Goal: Transaction & Acquisition: Purchase product/service

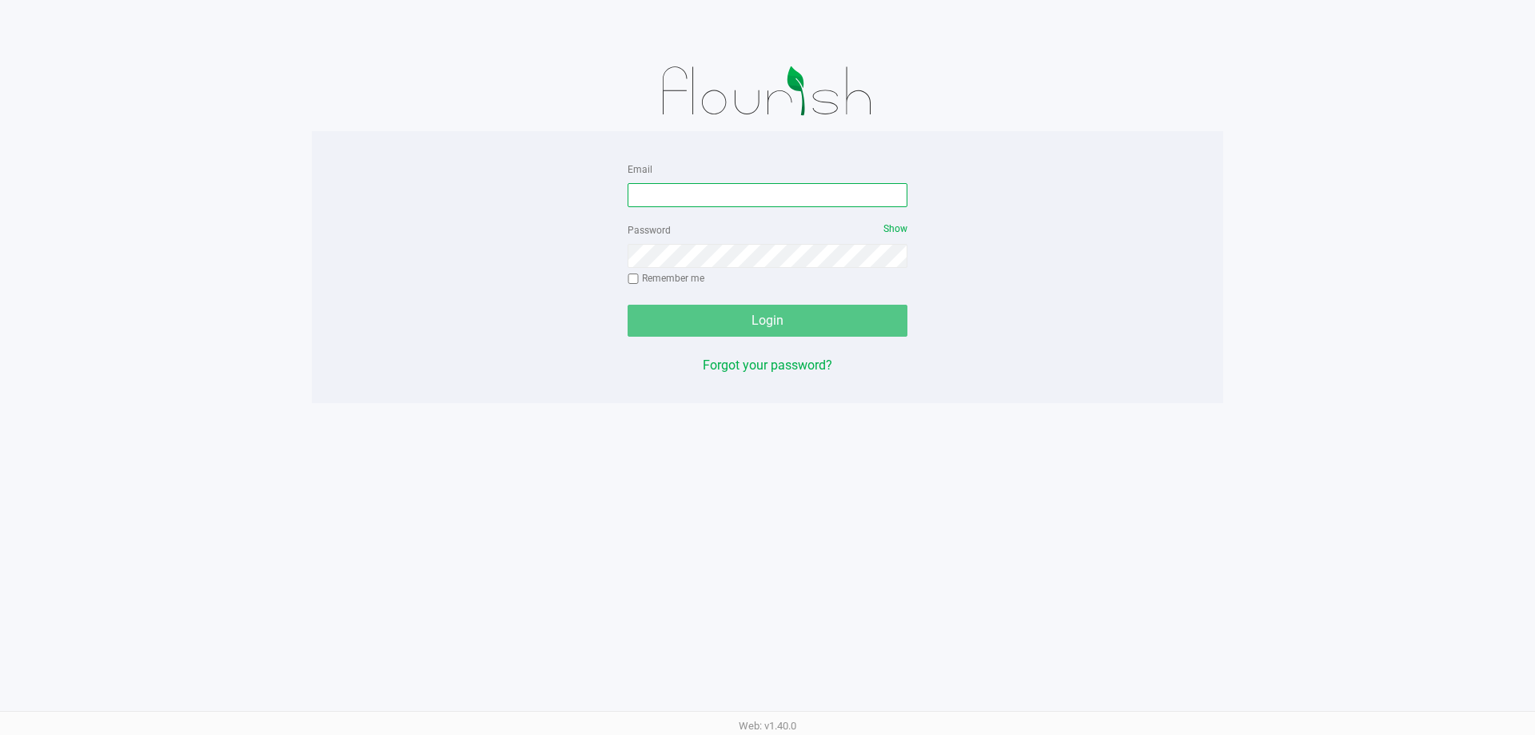
click at [832, 200] on input "Email" at bounding box center [768, 195] width 280 height 24
type input "[EMAIL_ADDRESS][DOMAIN_NAME]"
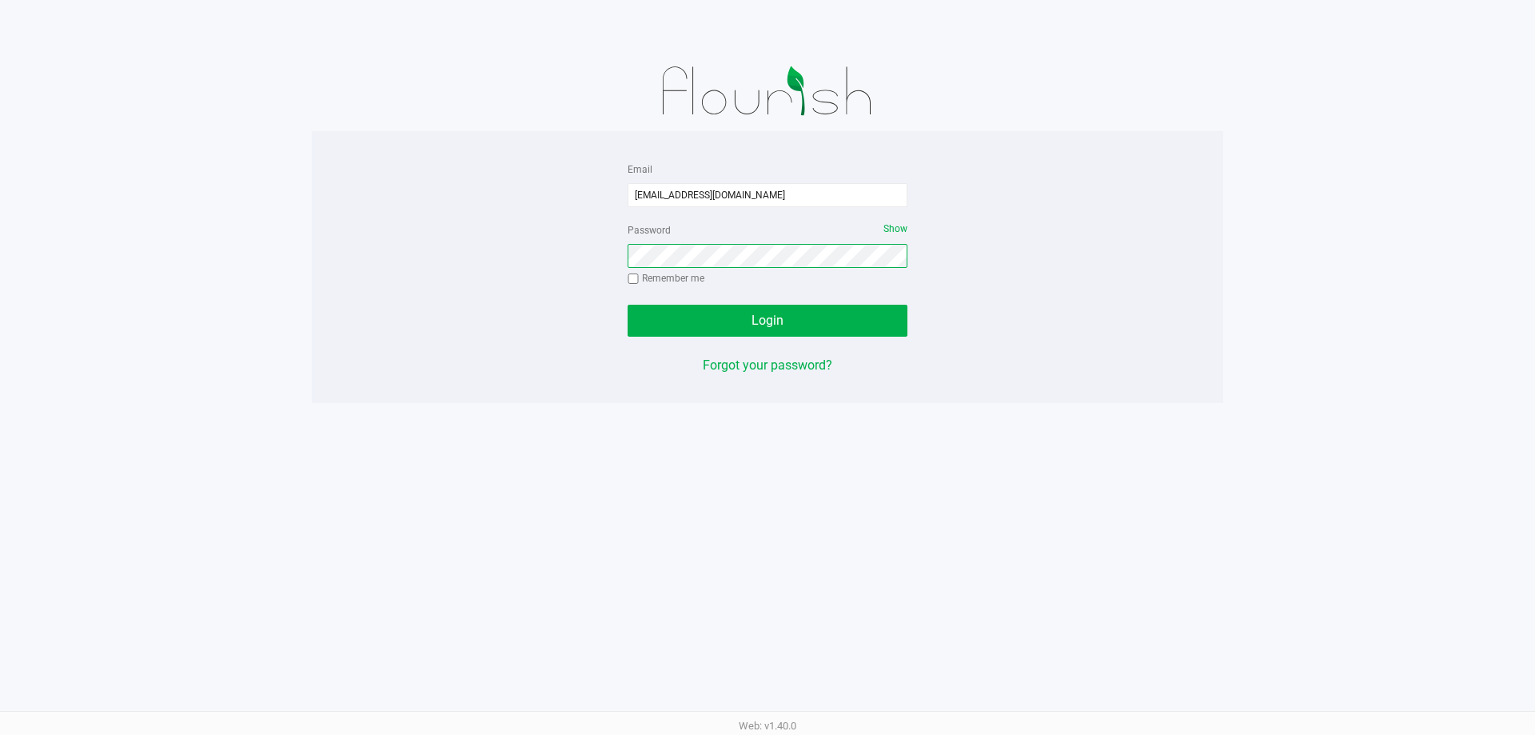
click at [628, 305] on button "Login" at bounding box center [768, 321] width 280 height 32
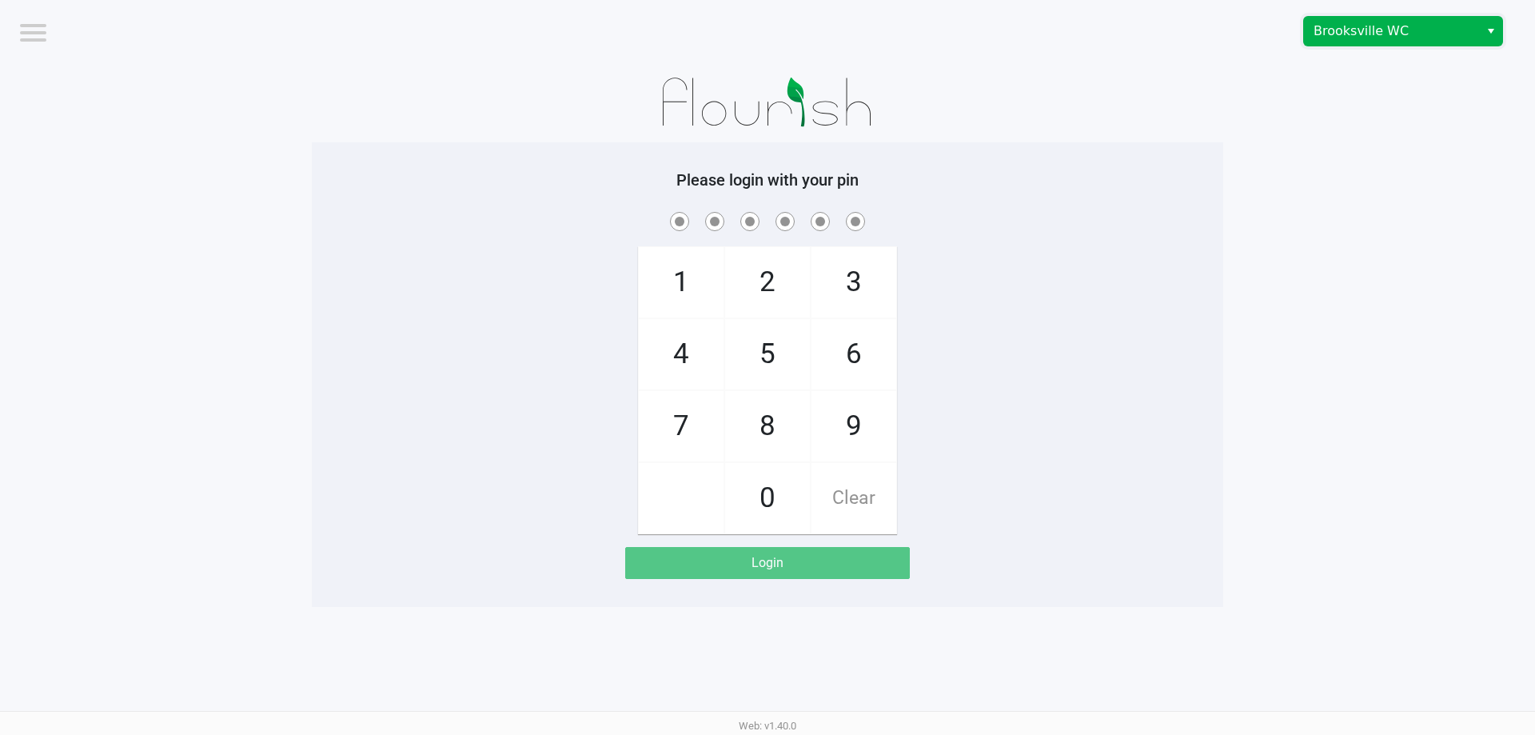
click at [1441, 18] on span "Brooksville WC" at bounding box center [1391, 31] width 175 height 29
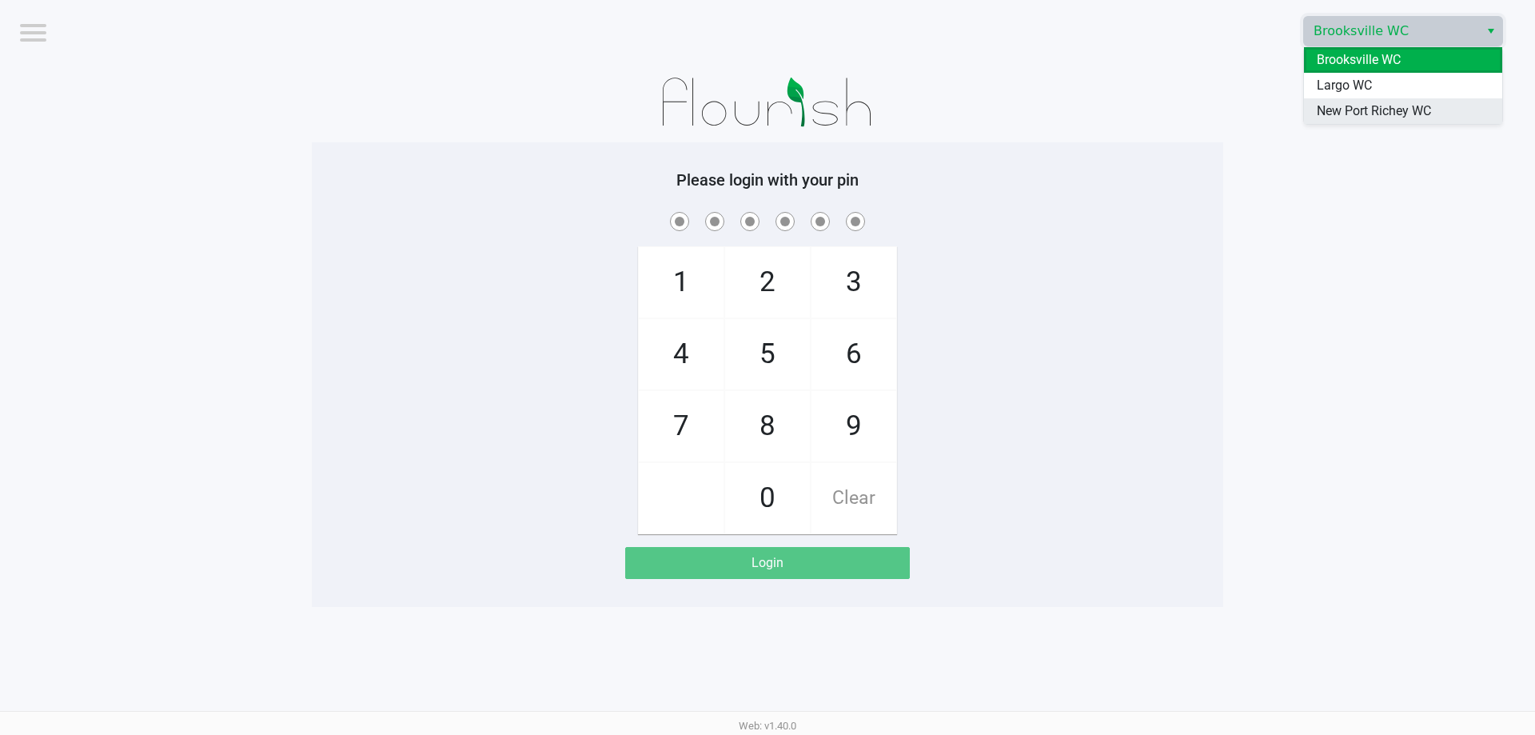
click at [1370, 109] on span "New Port Richey WC" at bounding box center [1374, 111] width 114 height 19
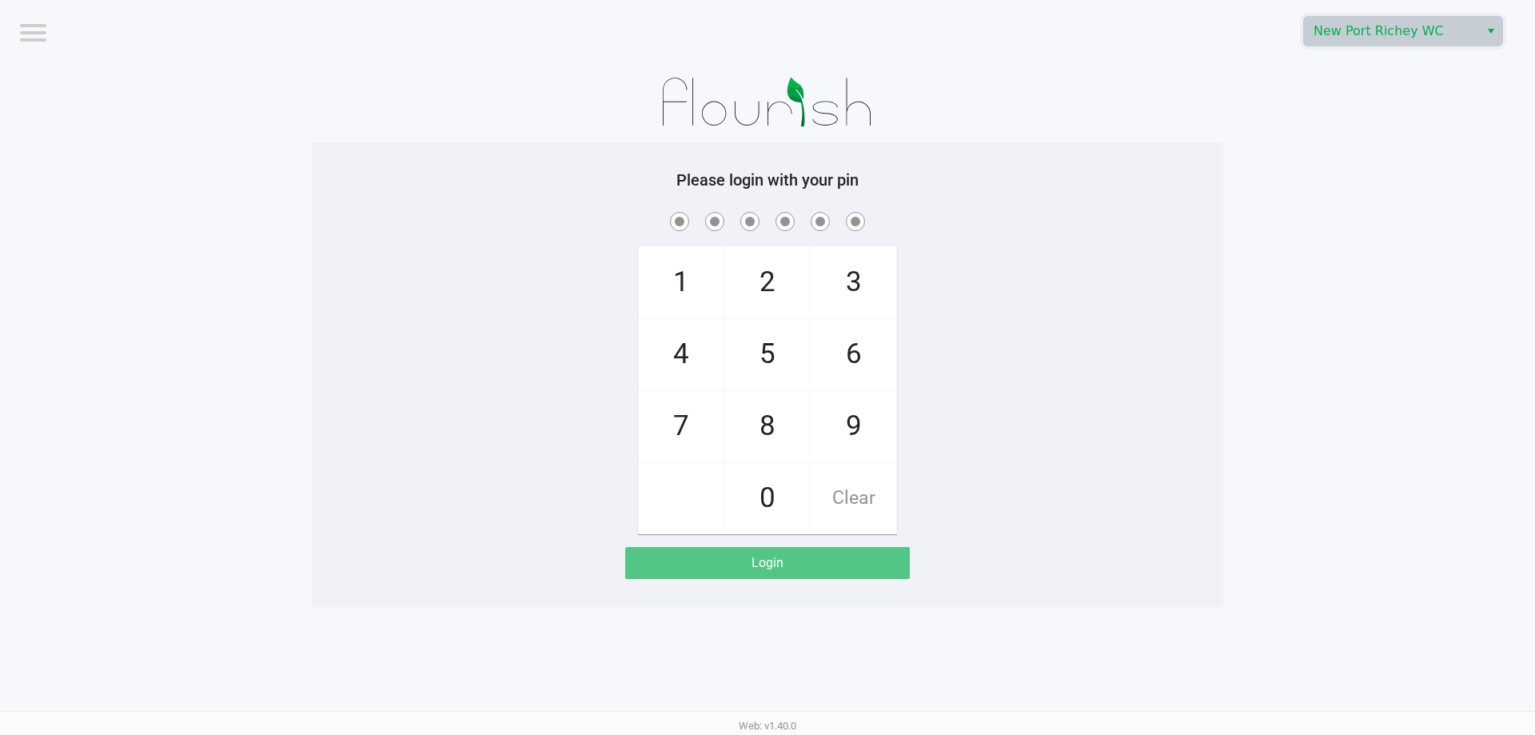
click at [1264, 90] on app-pos-login-wrapper "Logout [GEOGRAPHIC_DATA][PERSON_NAME] Please login with your pin 1 4 7 2 5 8 0 …" at bounding box center [767, 303] width 1535 height 607
checkbox input "true"
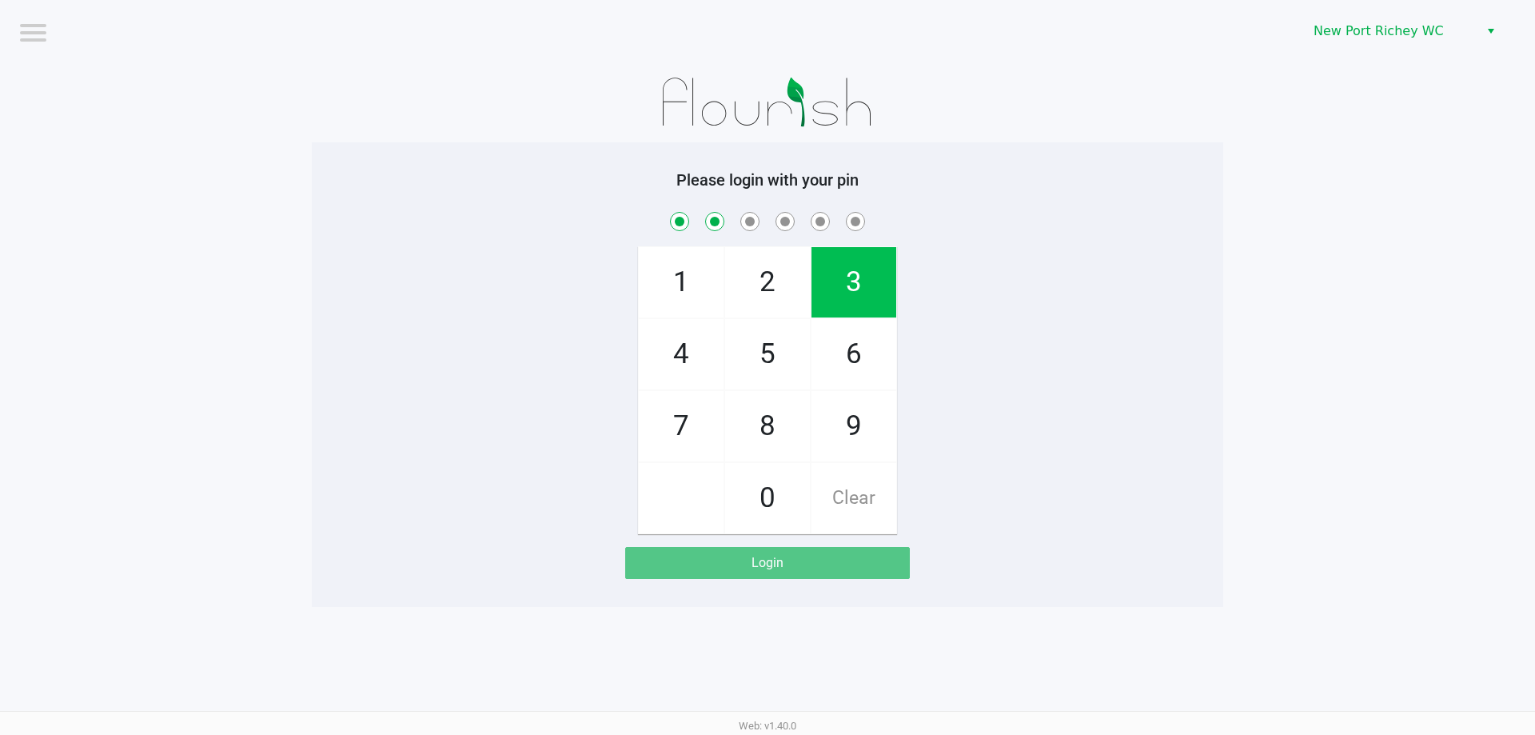
checkbox input "true"
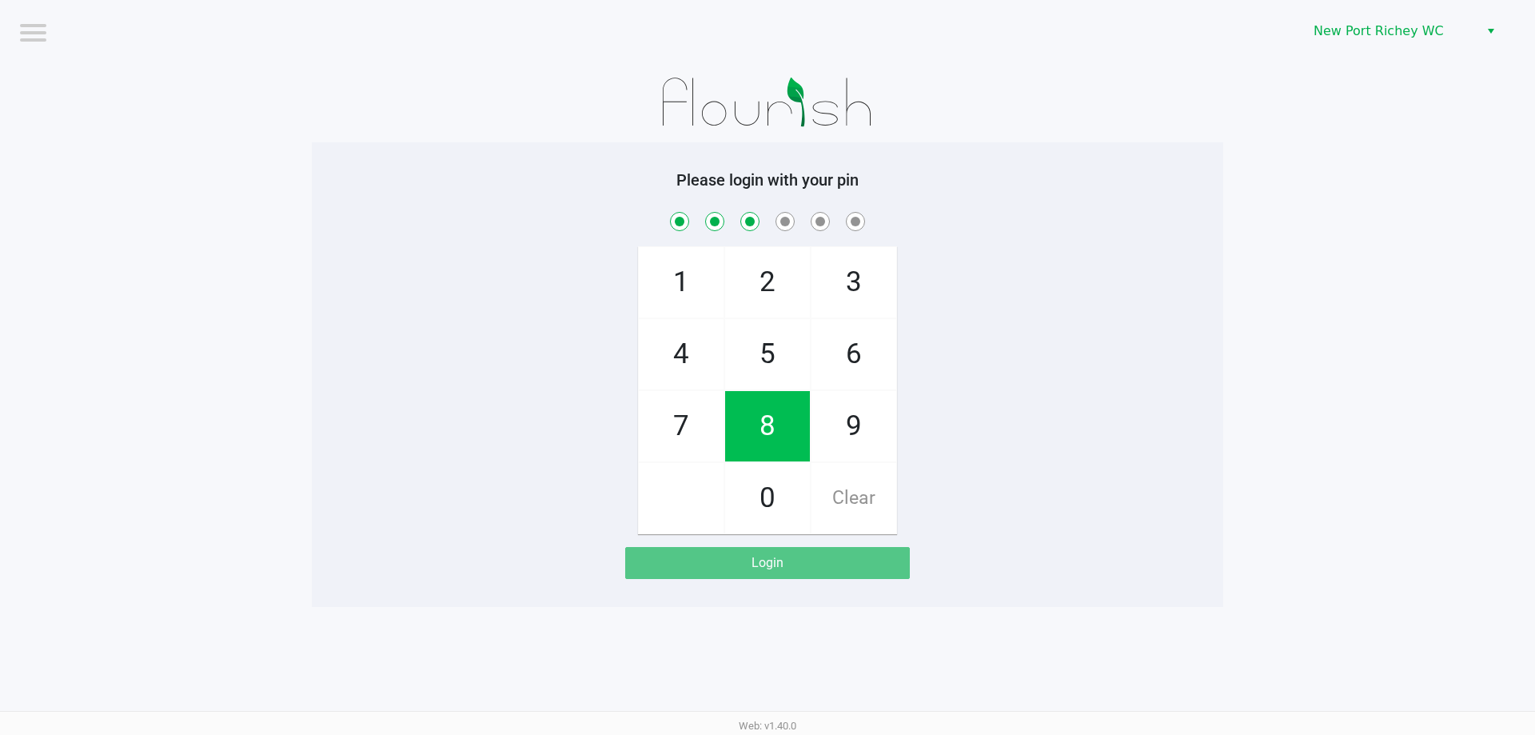
checkbox input "true"
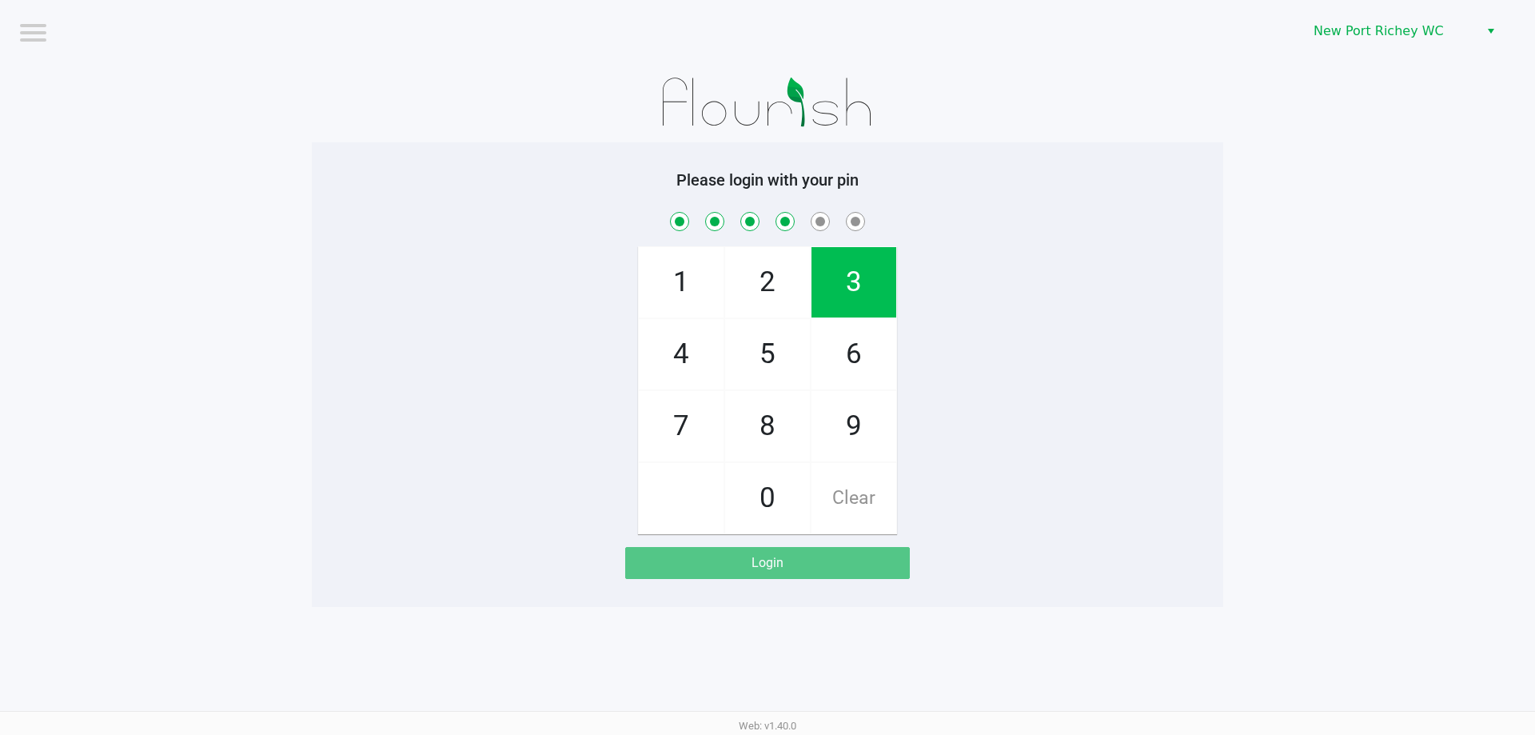
checkbox input "true"
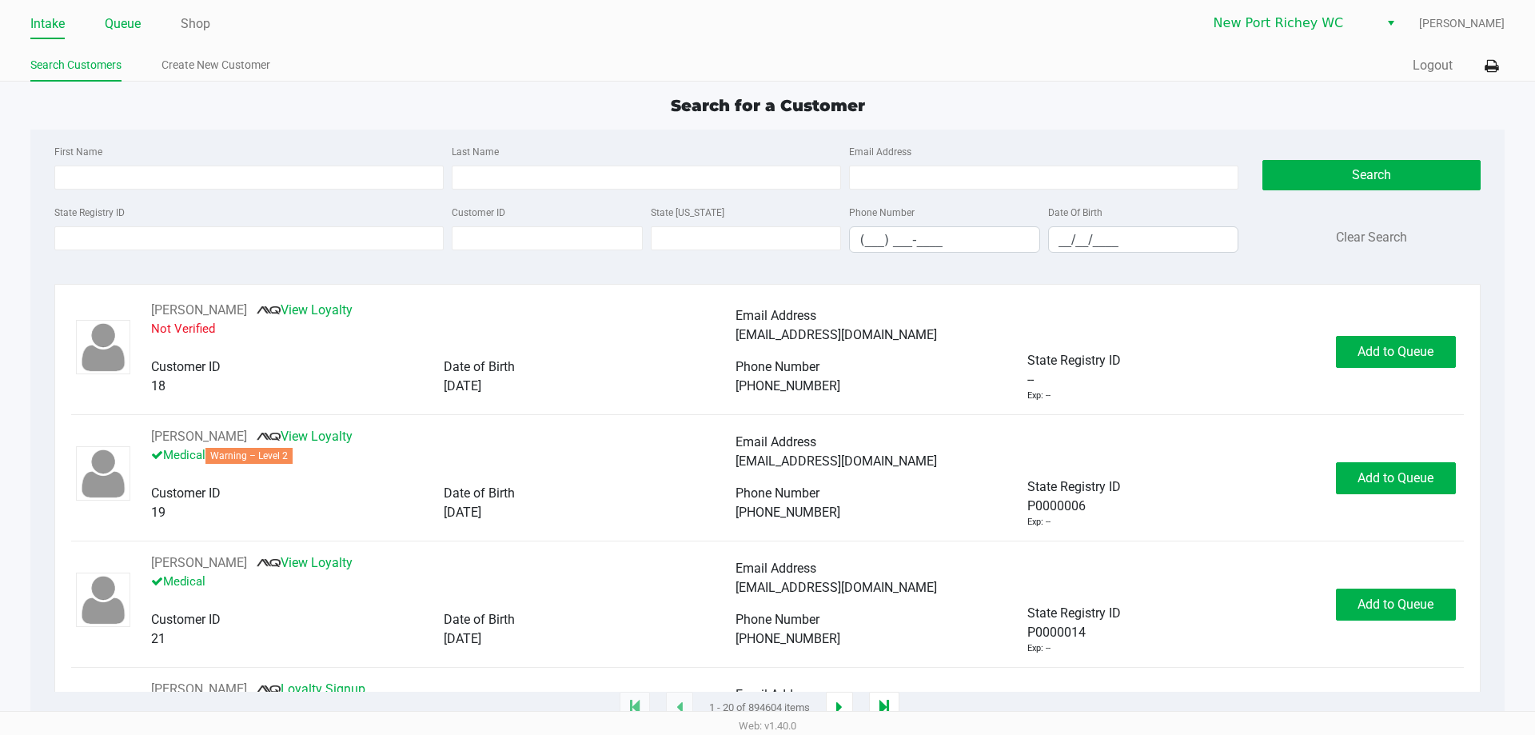
click at [117, 17] on link "Queue" at bounding box center [123, 24] width 36 height 22
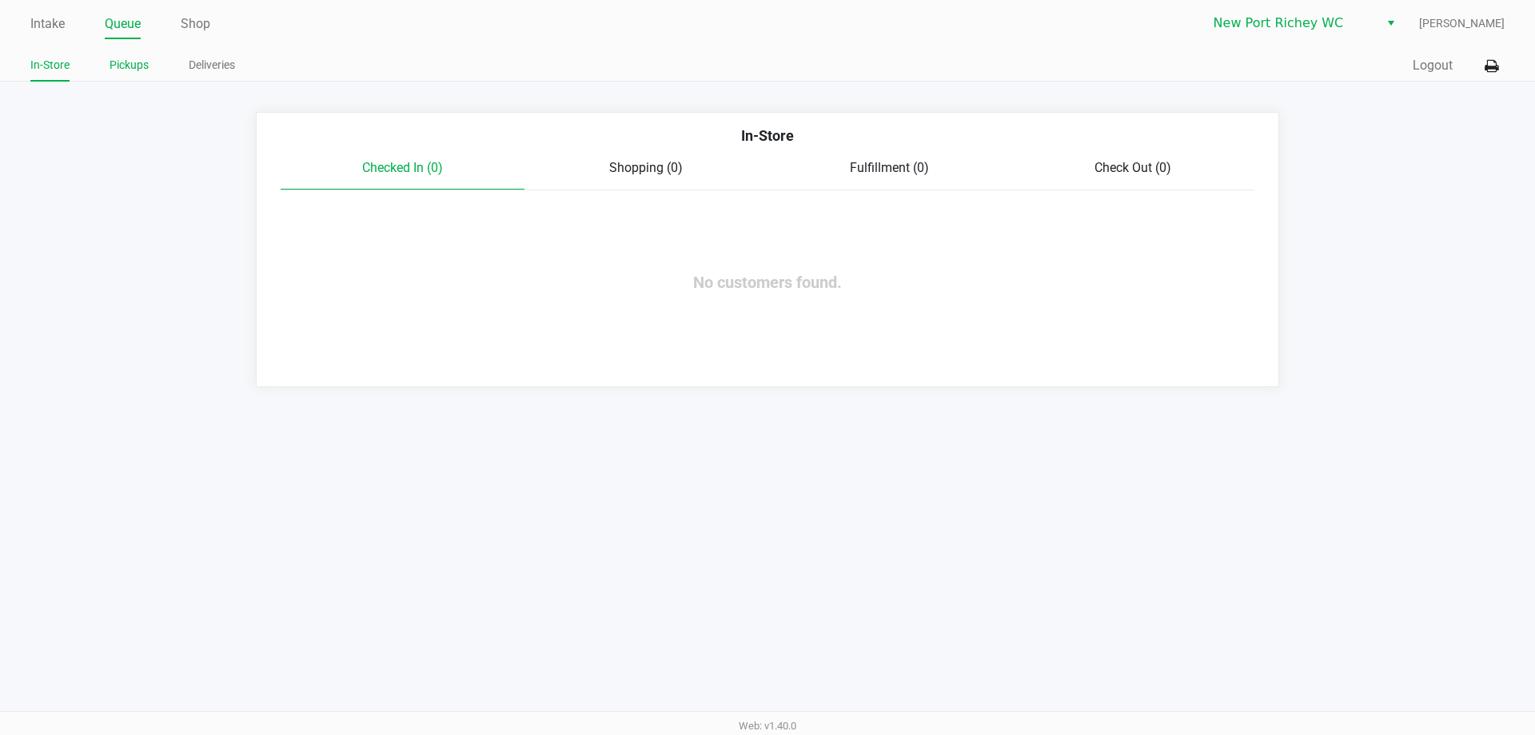
click at [134, 62] on link "Pickups" at bounding box center [129, 65] width 39 height 20
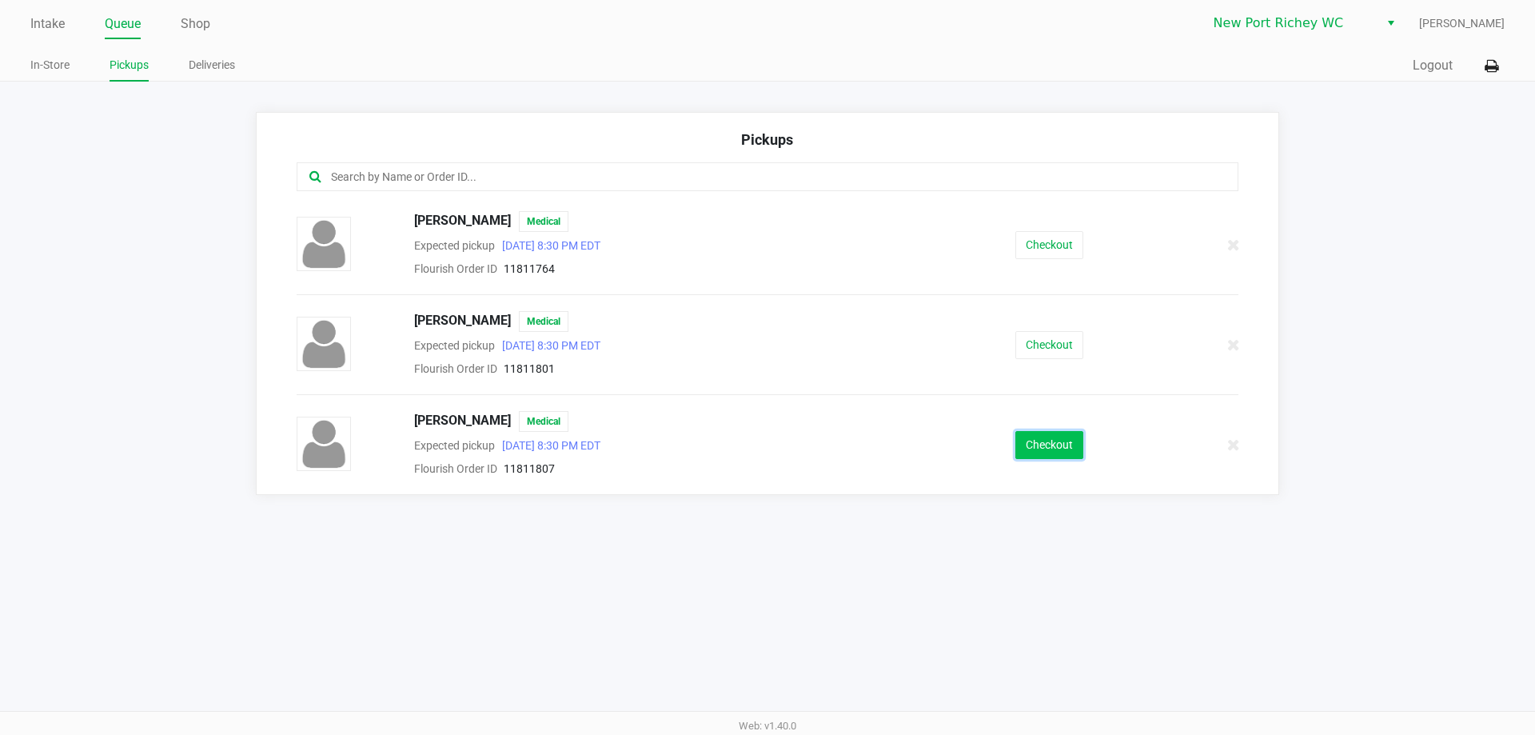
click at [1051, 435] on button "Checkout" at bounding box center [1049, 445] width 68 height 28
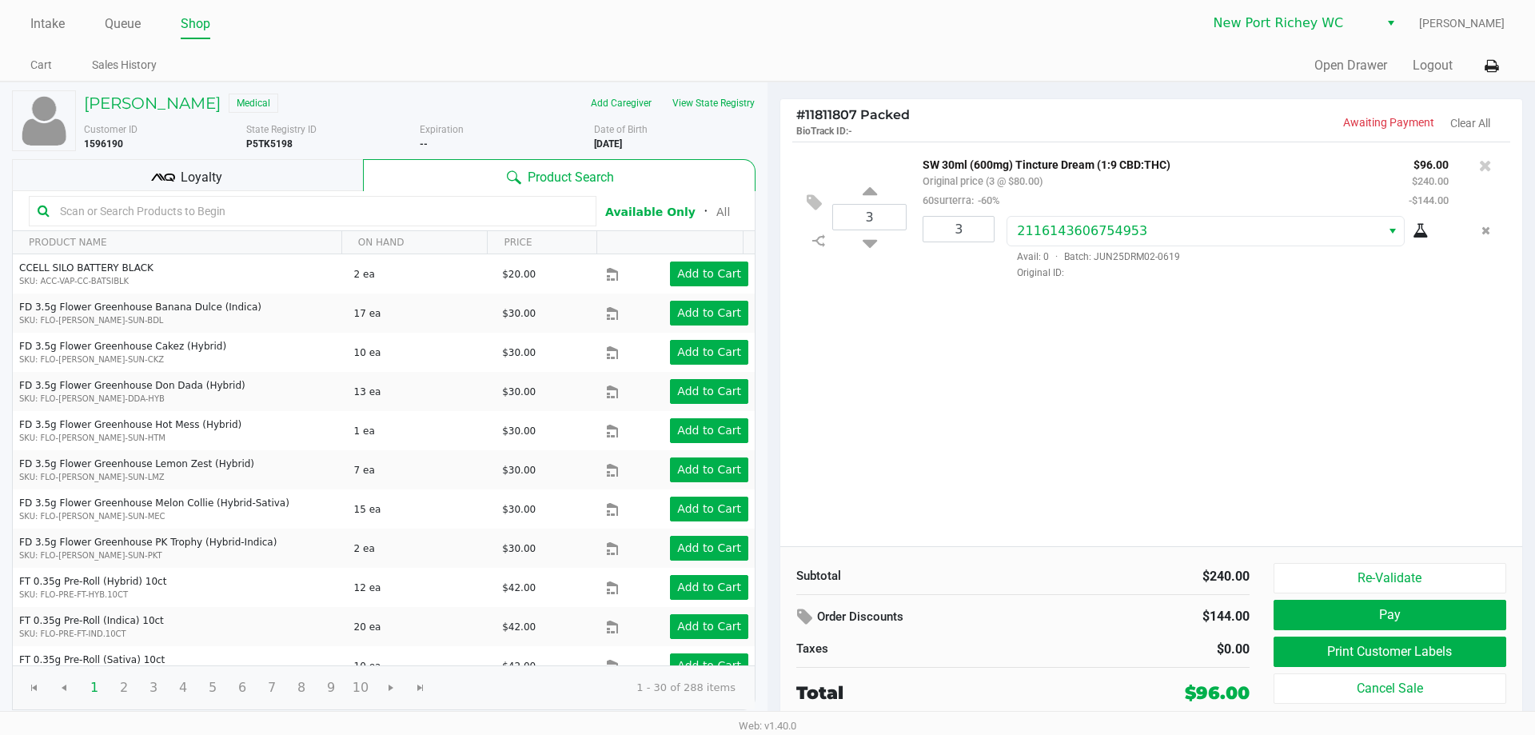
click at [247, 188] on div "Loyalty" at bounding box center [187, 175] width 351 height 32
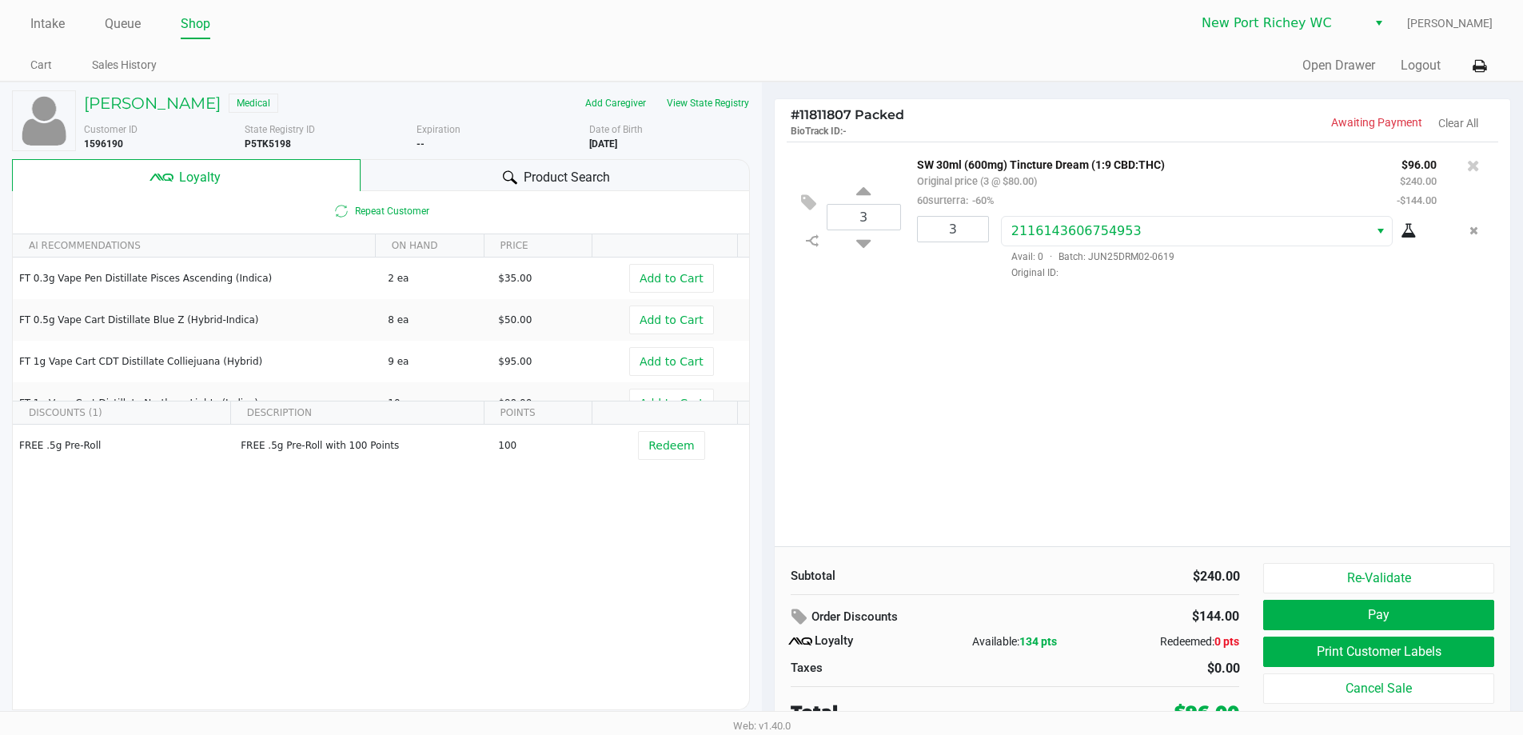
click at [410, 175] on div "Product Search" at bounding box center [555, 175] width 389 height 32
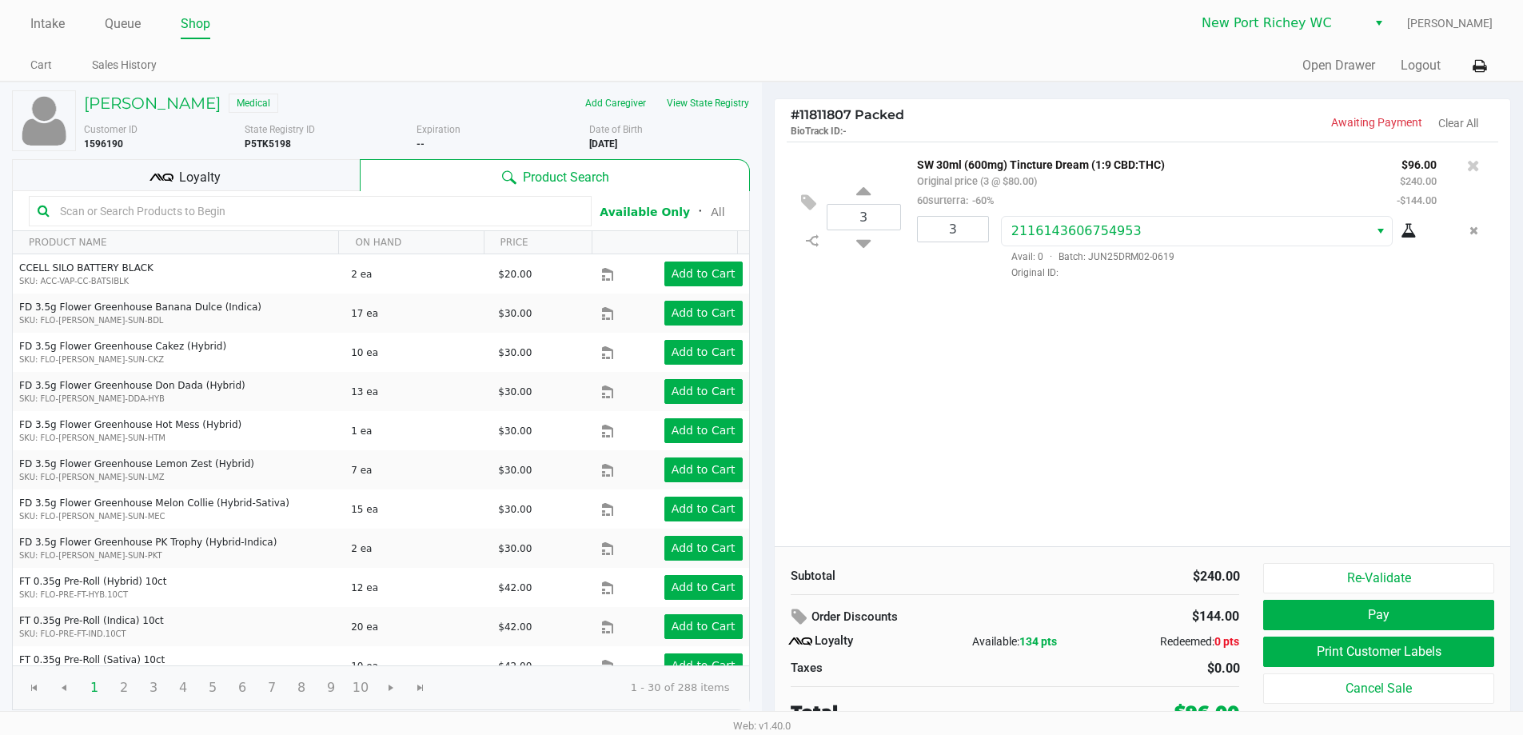
click at [301, 177] on div "Loyalty" at bounding box center [186, 175] width 348 height 32
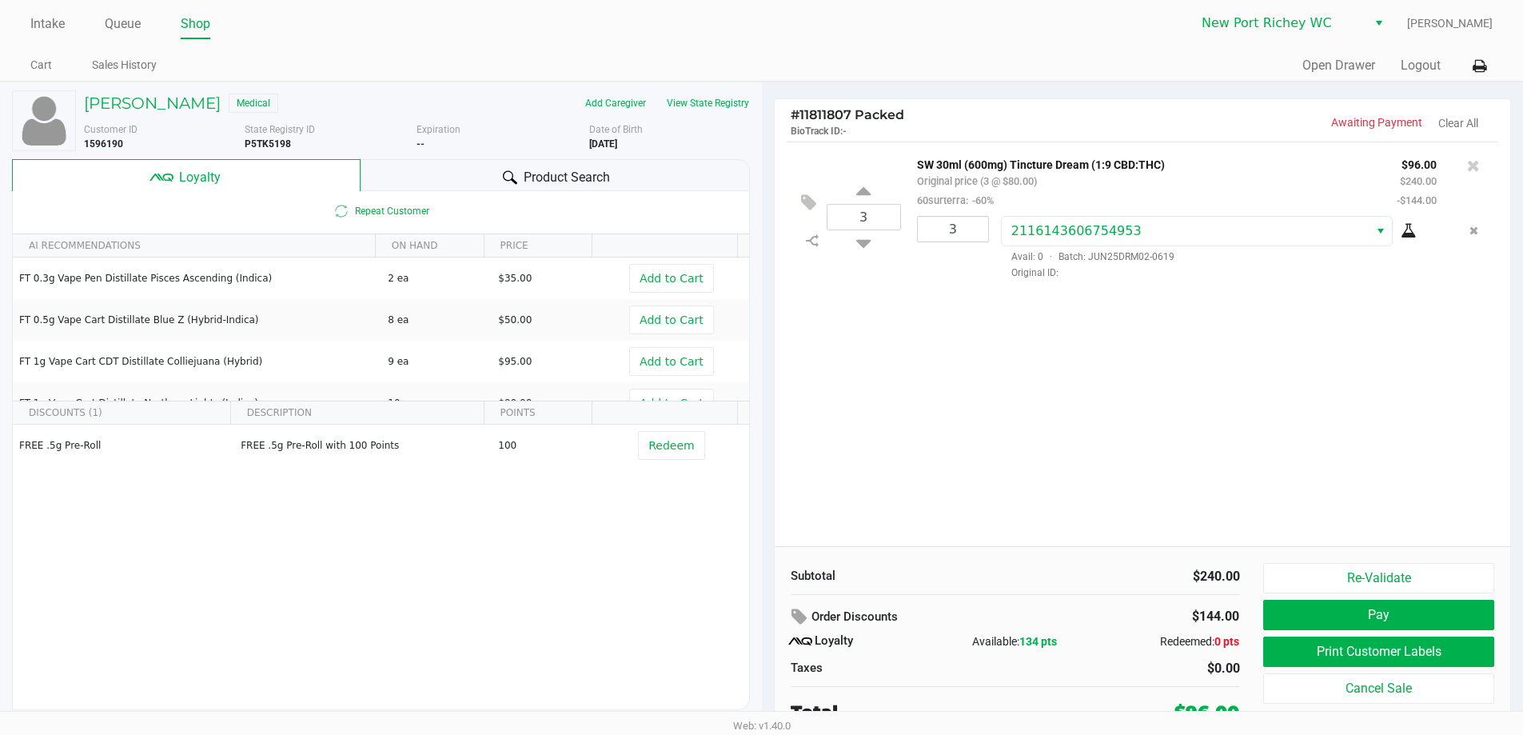
click at [428, 182] on div "Product Search" at bounding box center [555, 175] width 389 height 32
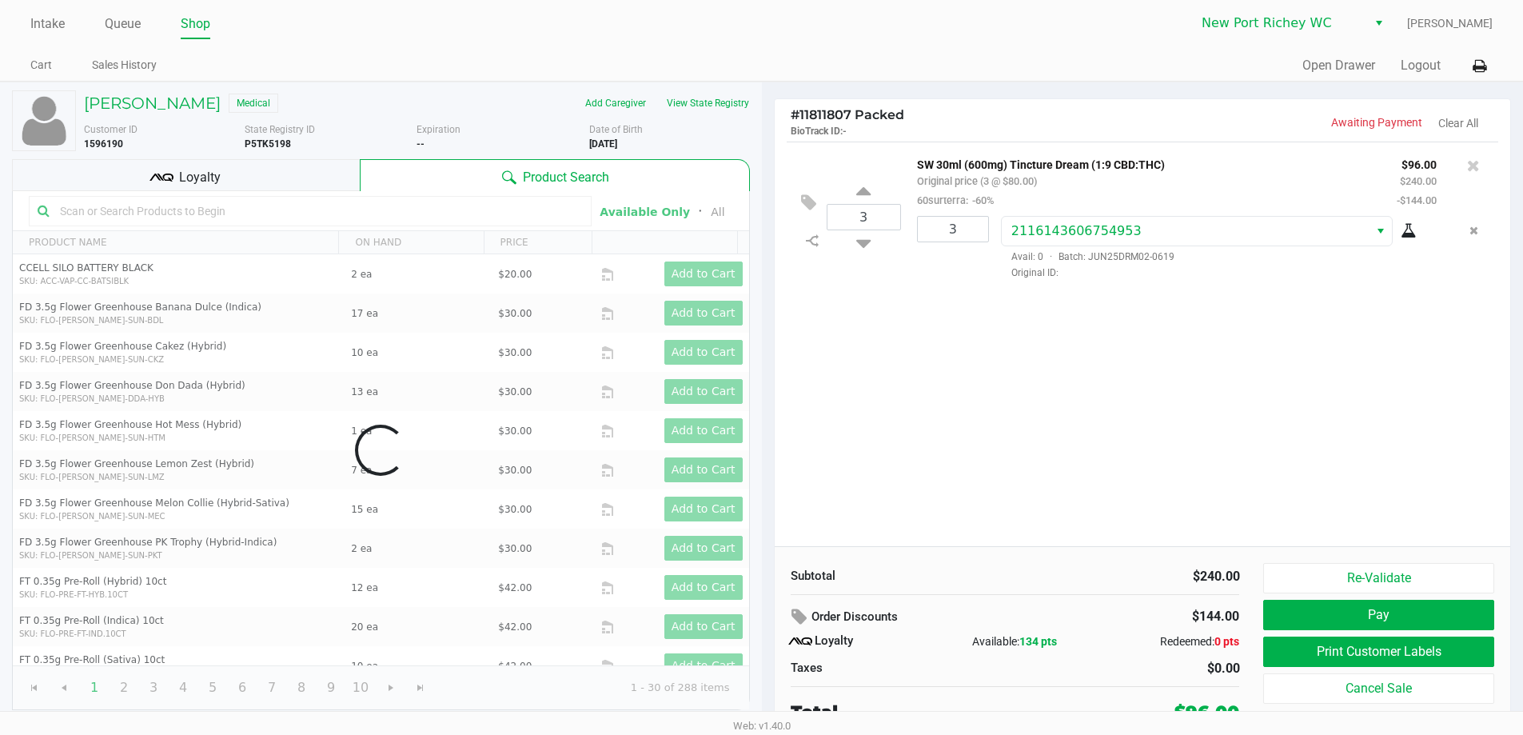
click at [991, 355] on div "3 SW 30ml (600mg) Tincture Dream (1:9 CBD:THC) Original price (3 @ $80.00) 60su…" at bounding box center [1143, 344] width 736 height 405
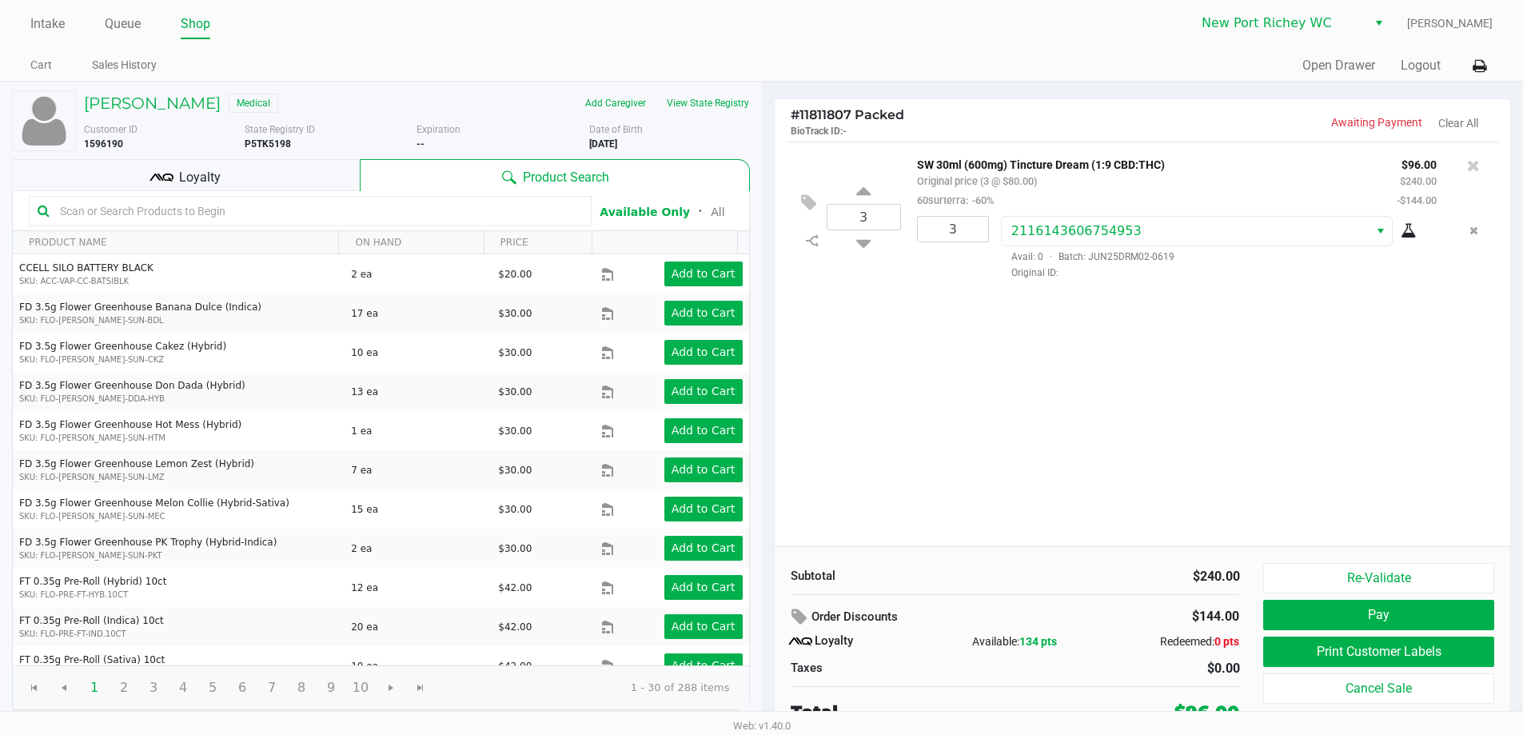
click at [269, 178] on div "Loyalty" at bounding box center [186, 175] width 348 height 32
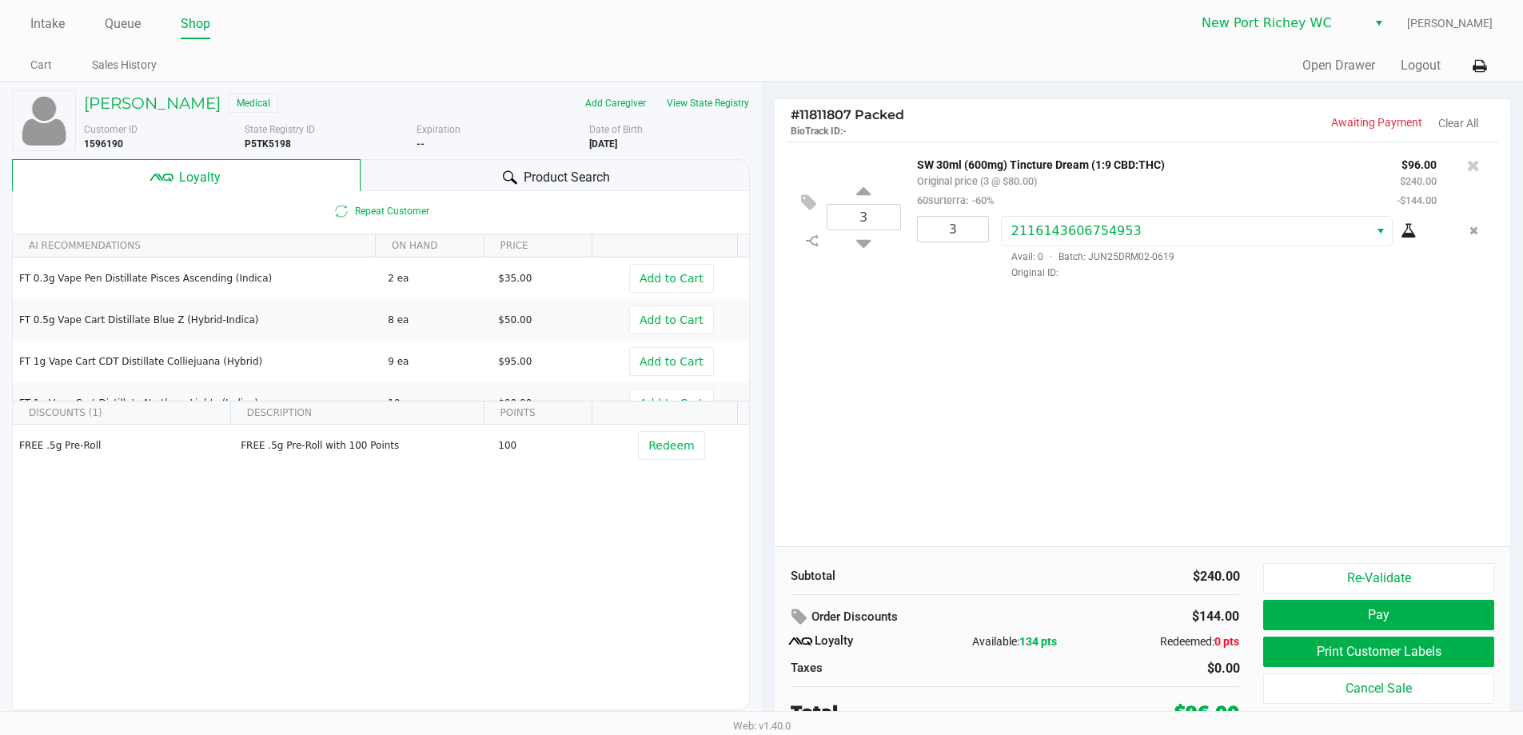
click at [430, 173] on div "Product Search" at bounding box center [555, 175] width 389 height 32
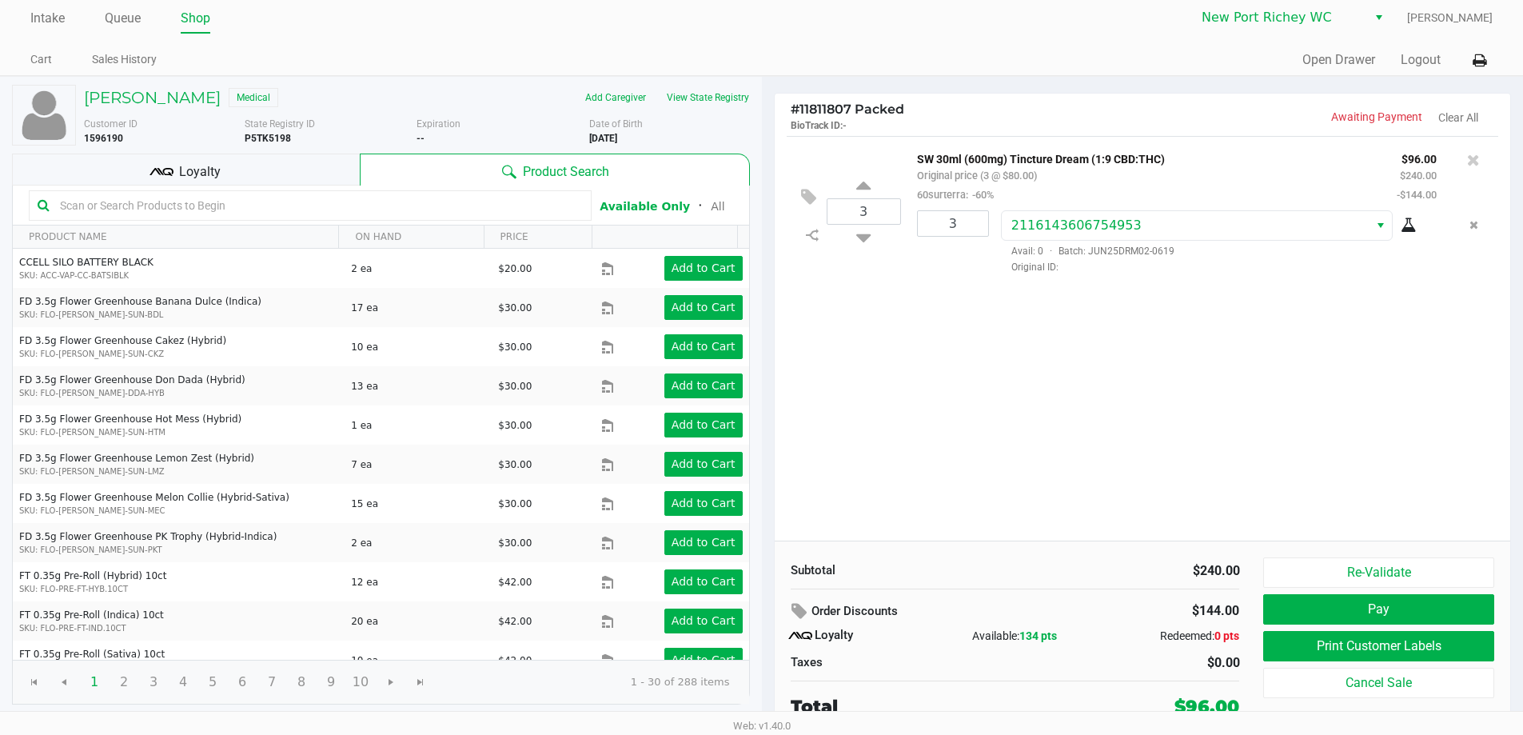
scroll to position [7, 0]
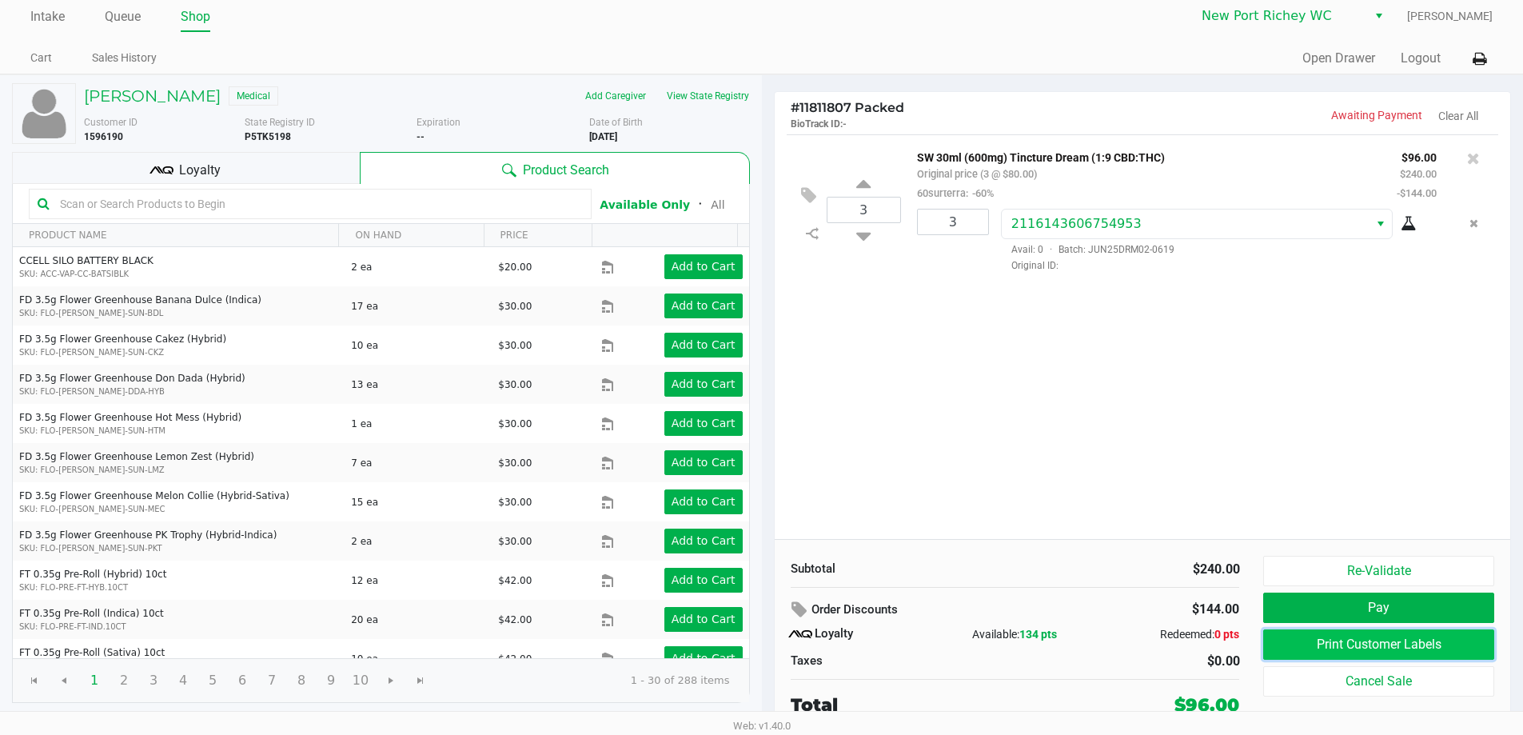
click at [1363, 648] on button "Print Customer Labels" at bounding box center [1378, 644] width 230 height 30
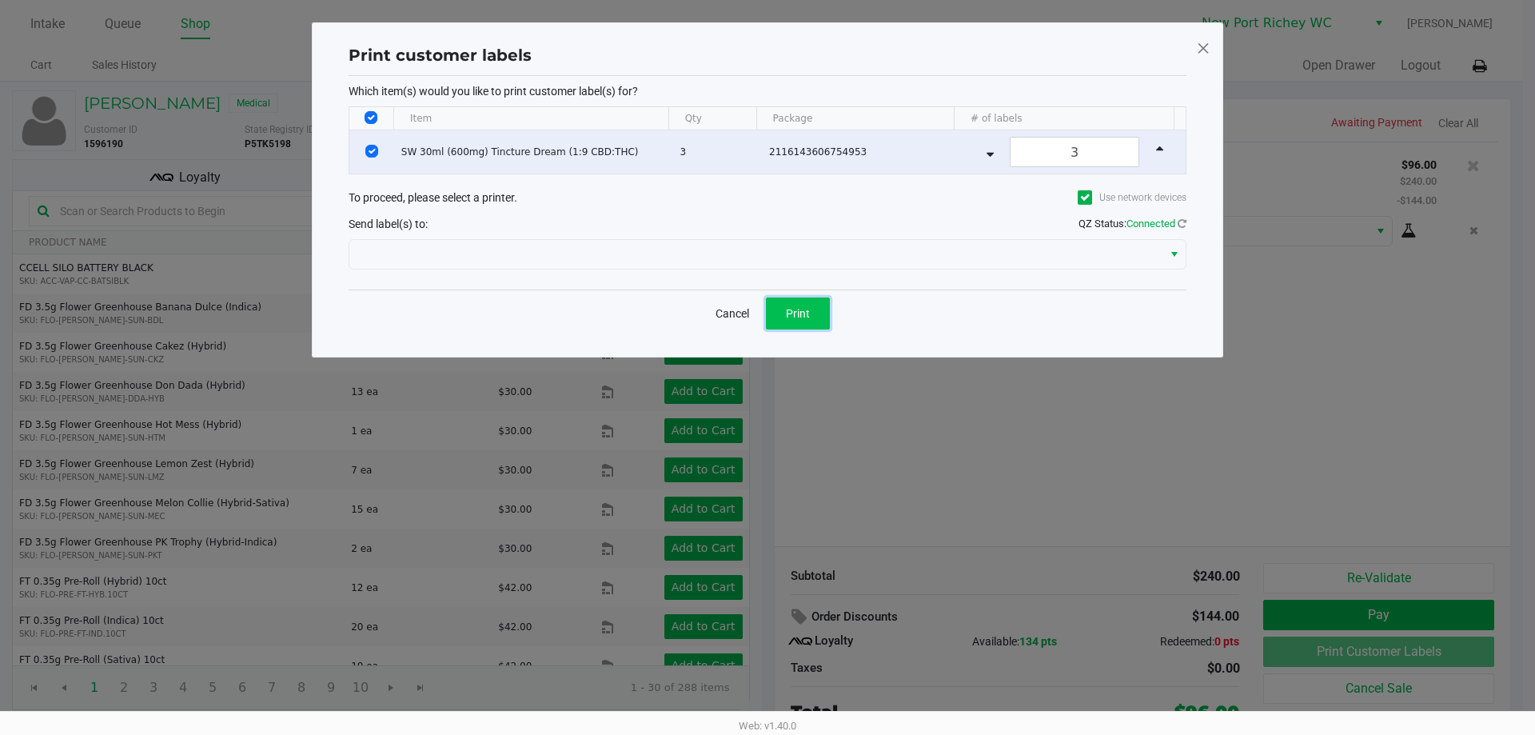
click at [784, 311] on button "Print" at bounding box center [798, 313] width 64 height 32
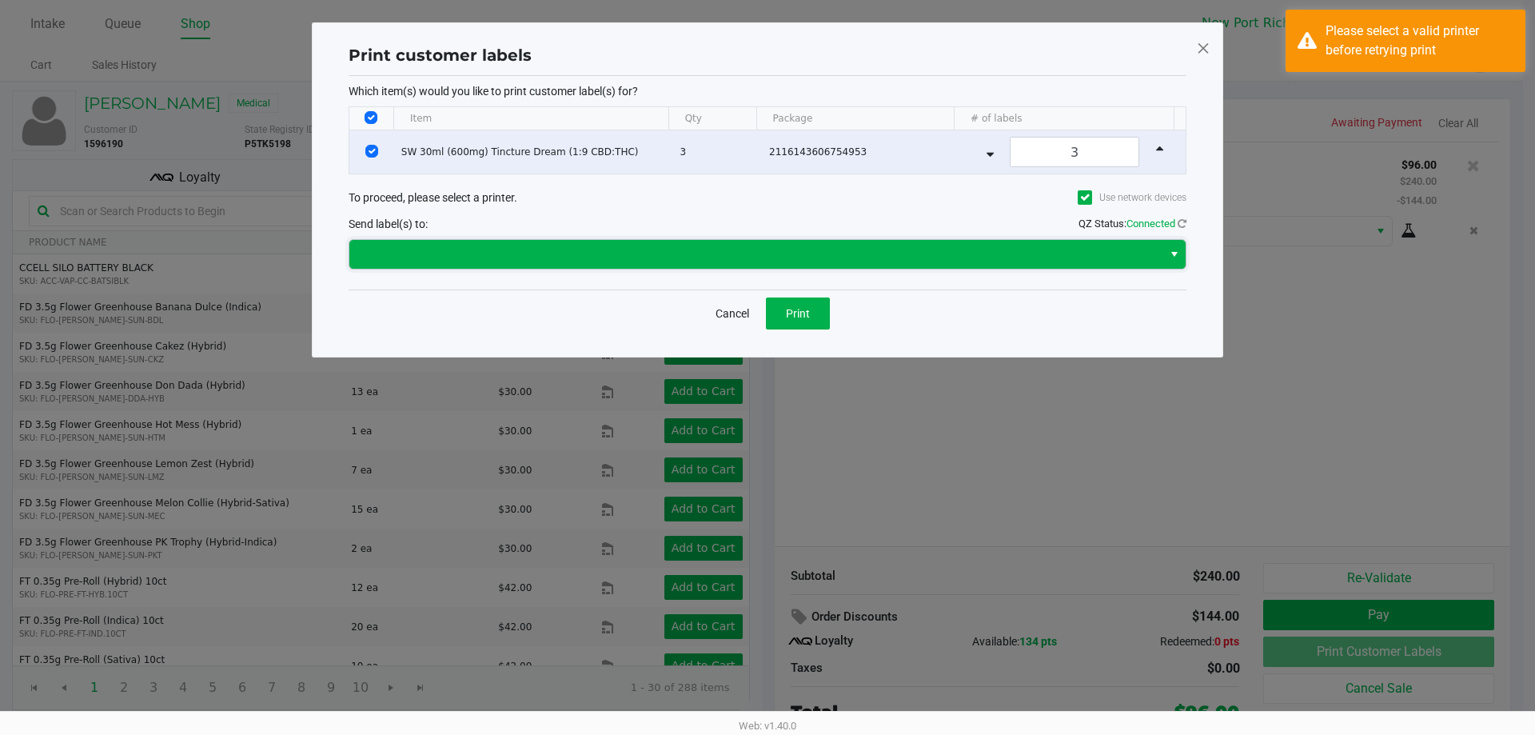
click at [740, 249] on span at bounding box center [756, 254] width 794 height 19
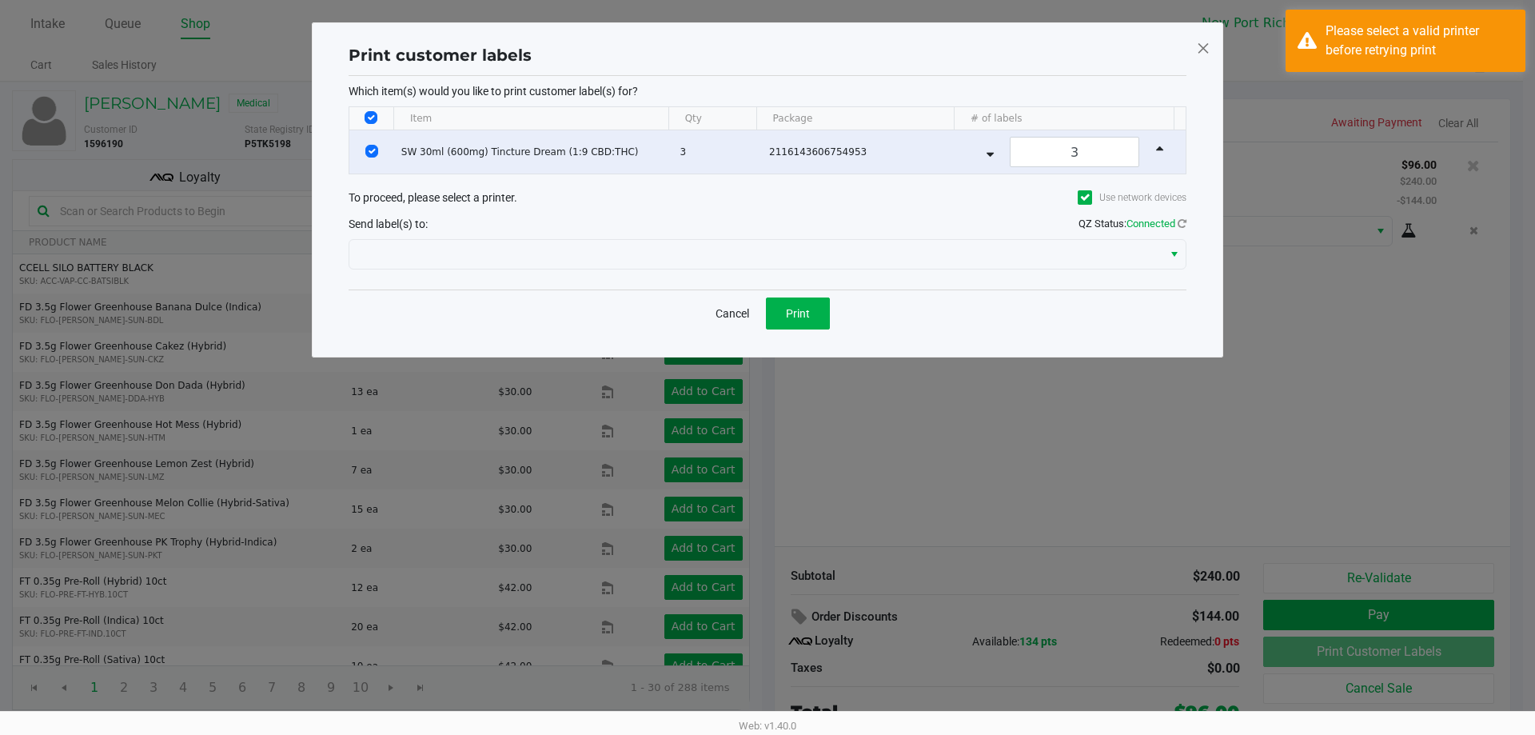
click at [1279, 327] on ngb-modal-window "Print customer labels Which item(s) would you like to print customer label(s) f…" at bounding box center [767, 367] width 1535 height 735
click at [1192, 50] on div "Print customer labels Which item(s) would you like to print customer label(s) f…" at bounding box center [768, 189] width 912 height 335
click at [1203, 44] on span at bounding box center [1203, 48] width 14 height 26
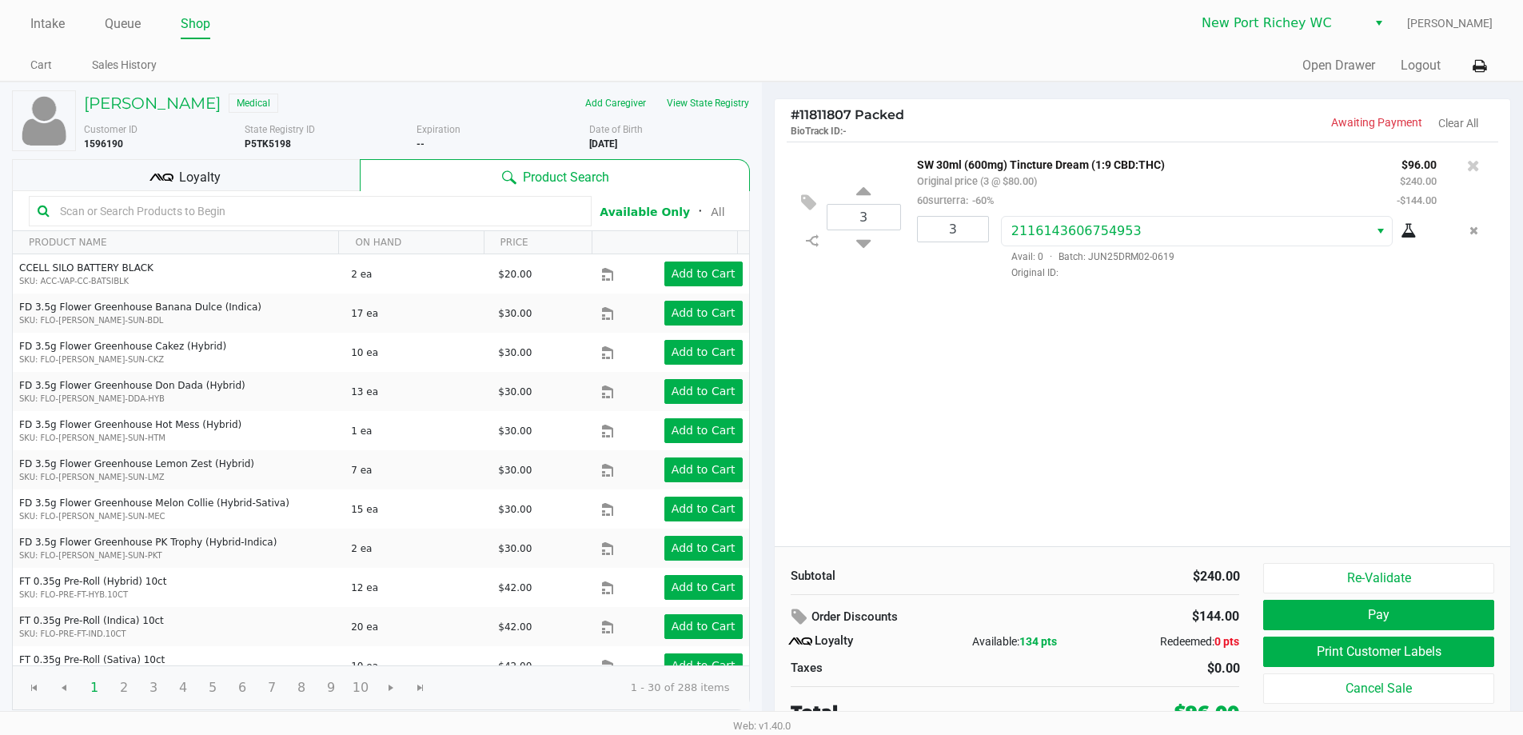
click at [1311, 44] on div "Intake Queue Shop New Port [PERSON_NAME] [PERSON_NAME] Cart Sales History Quick…" at bounding box center [761, 41] width 1523 height 82
click at [1481, 62] on icon at bounding box center [1480, 66] width 14 height 11
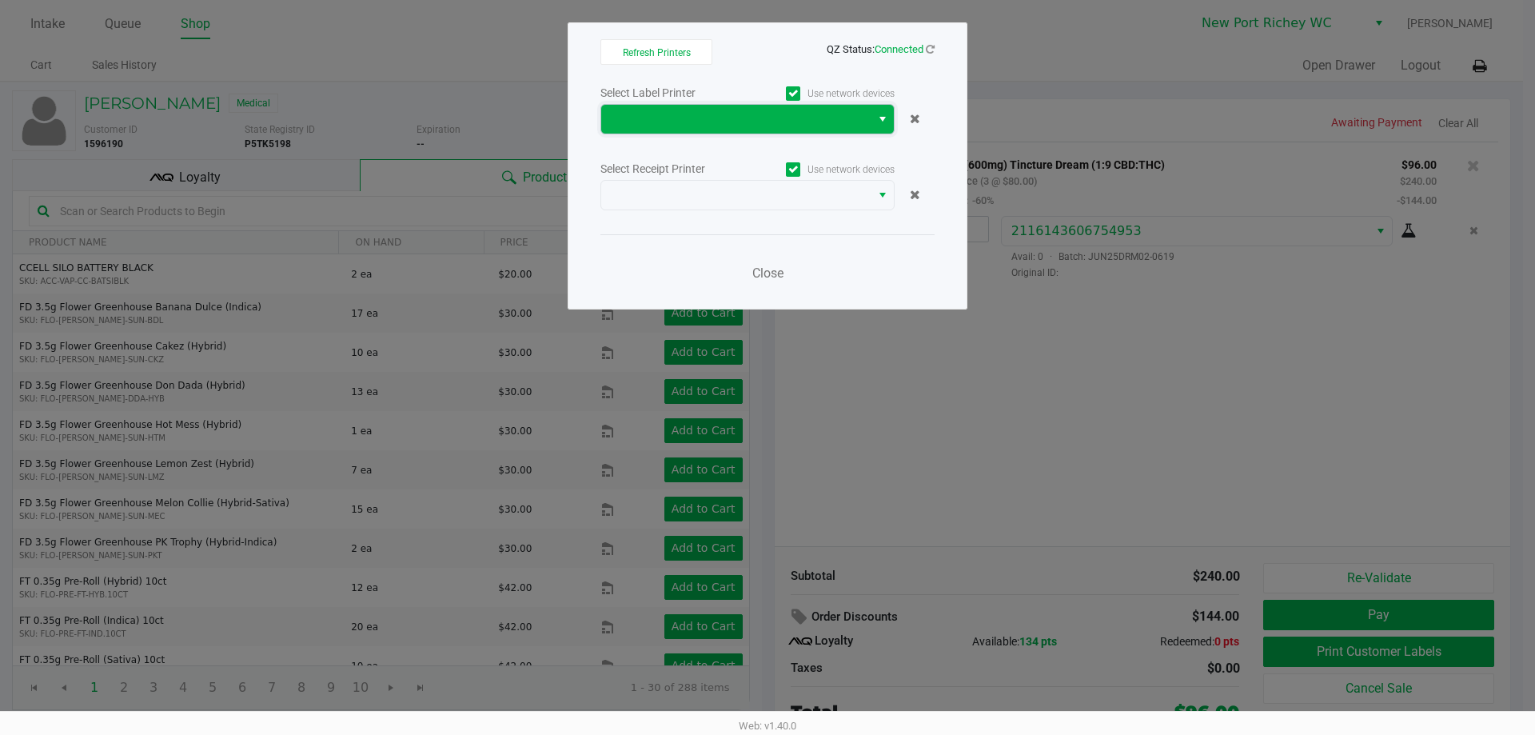
click at [746, 125] on span at bounding box center [736, 119] width 250 height 19
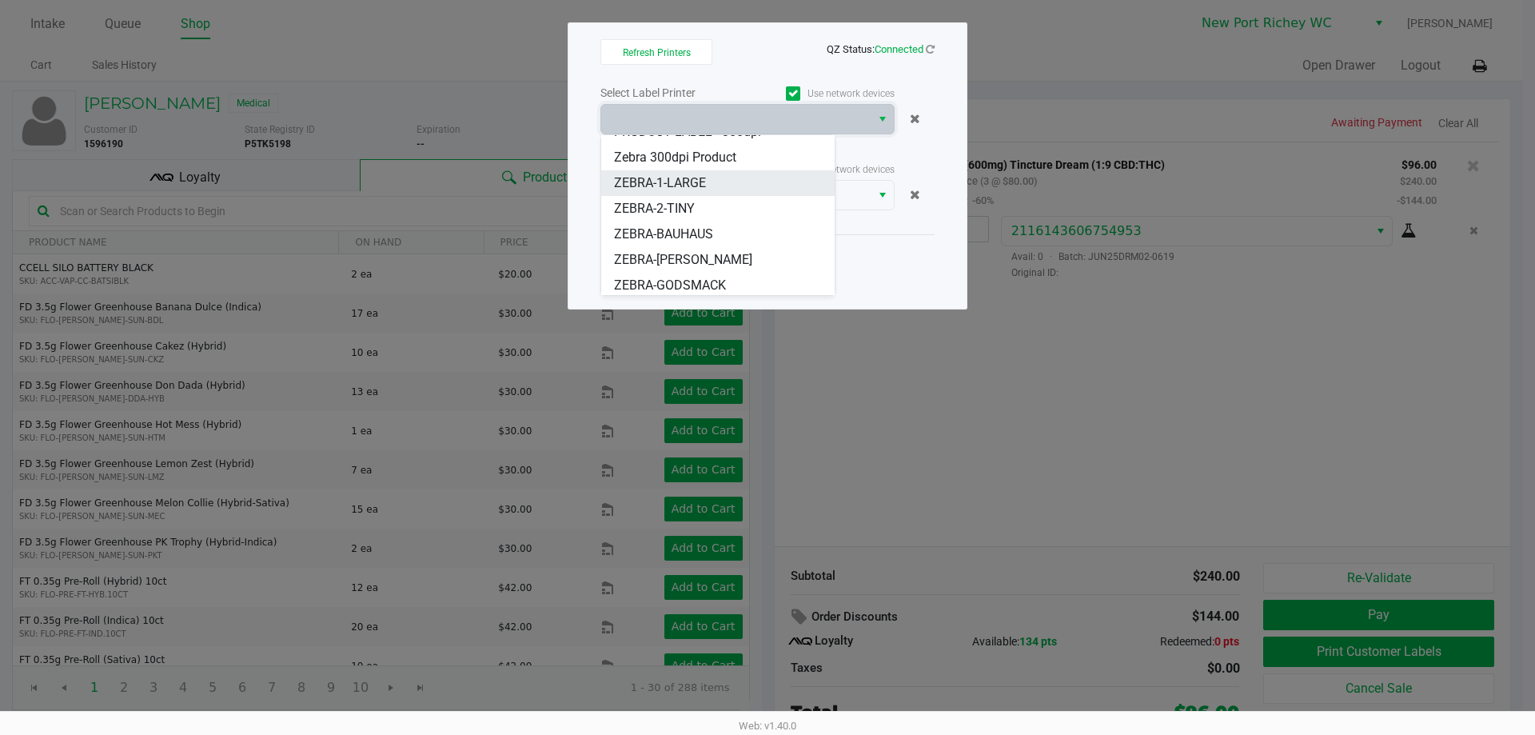
scroll to position [122, 0]
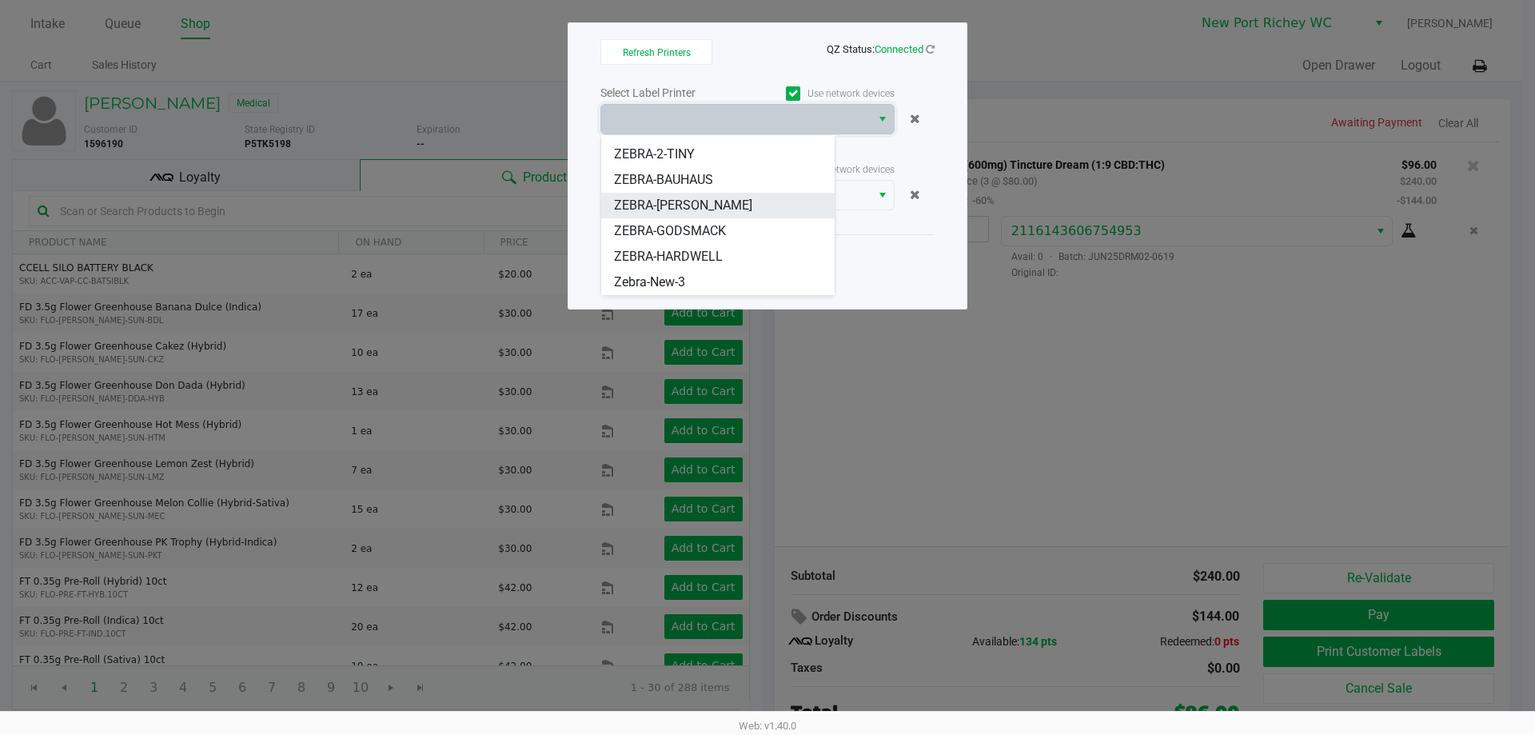
click at [699, 200] on span "ZEBRA-[PERSON_NAME]" at bounding box center [683, 205] width 138 height 19
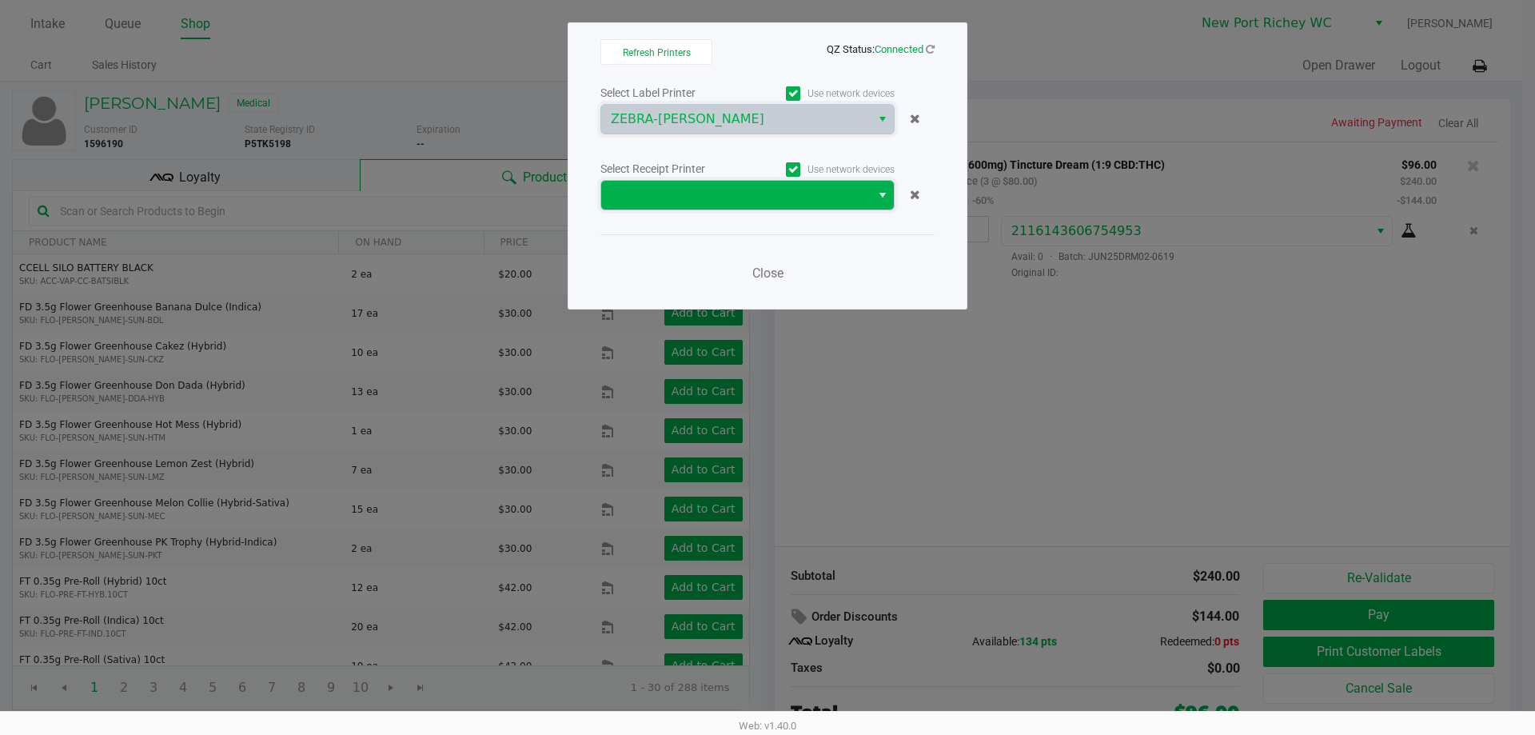
click at [708, 201] on span at bounding box center [736, 195] width 250 height 19
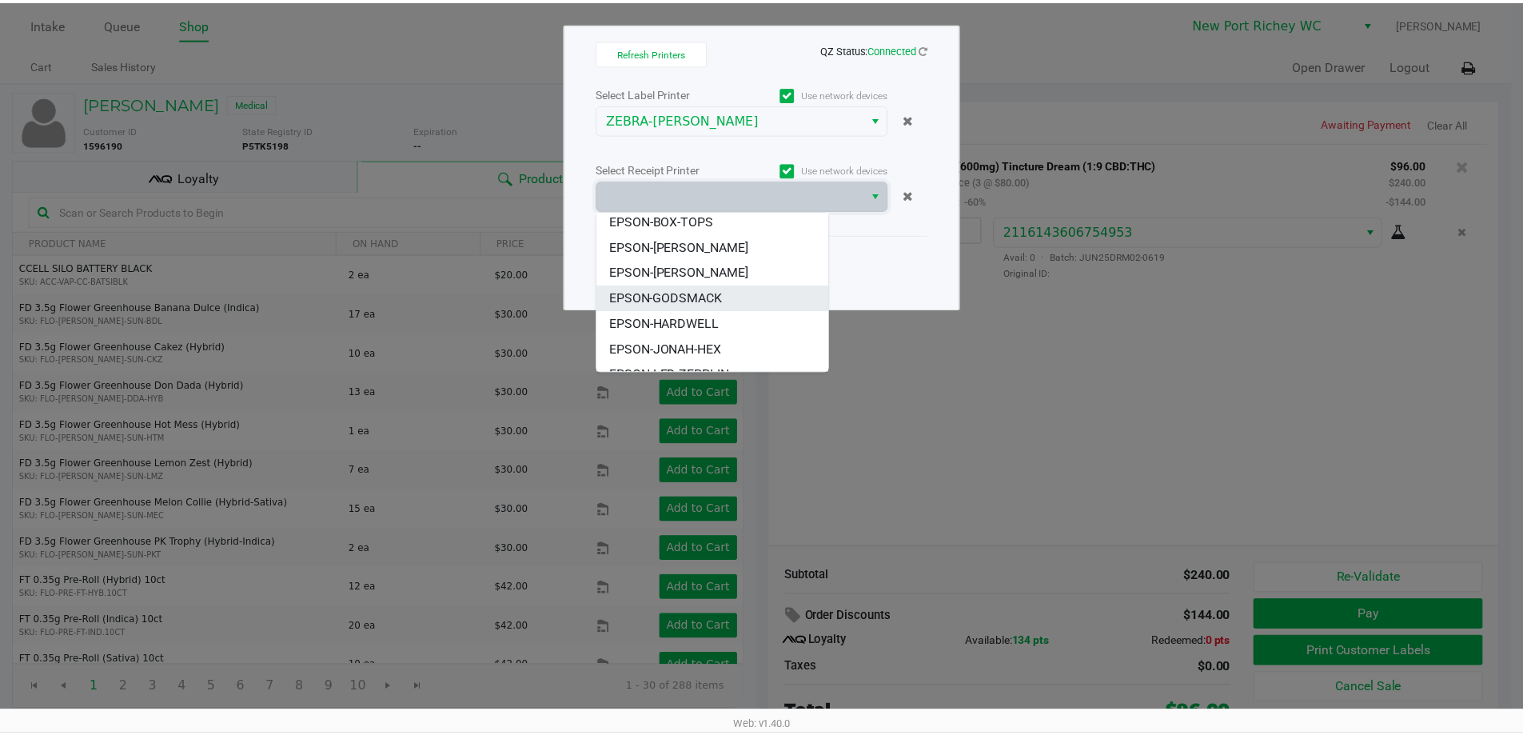
scroll to position [45, 0]
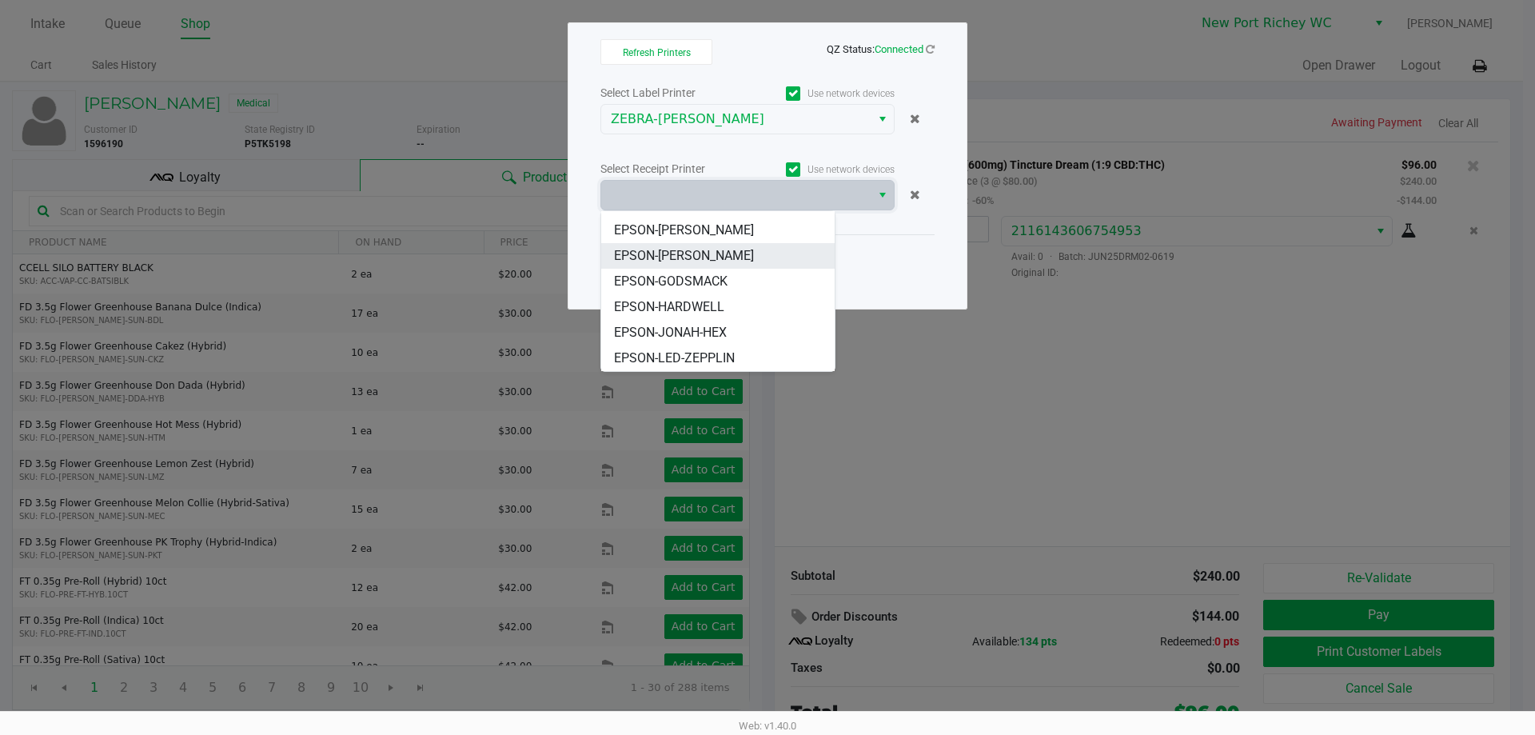
click at [704, 255] on span "EPSON-[PERSON_NAME]" at bounding box center [684, 255] width 140 height 19
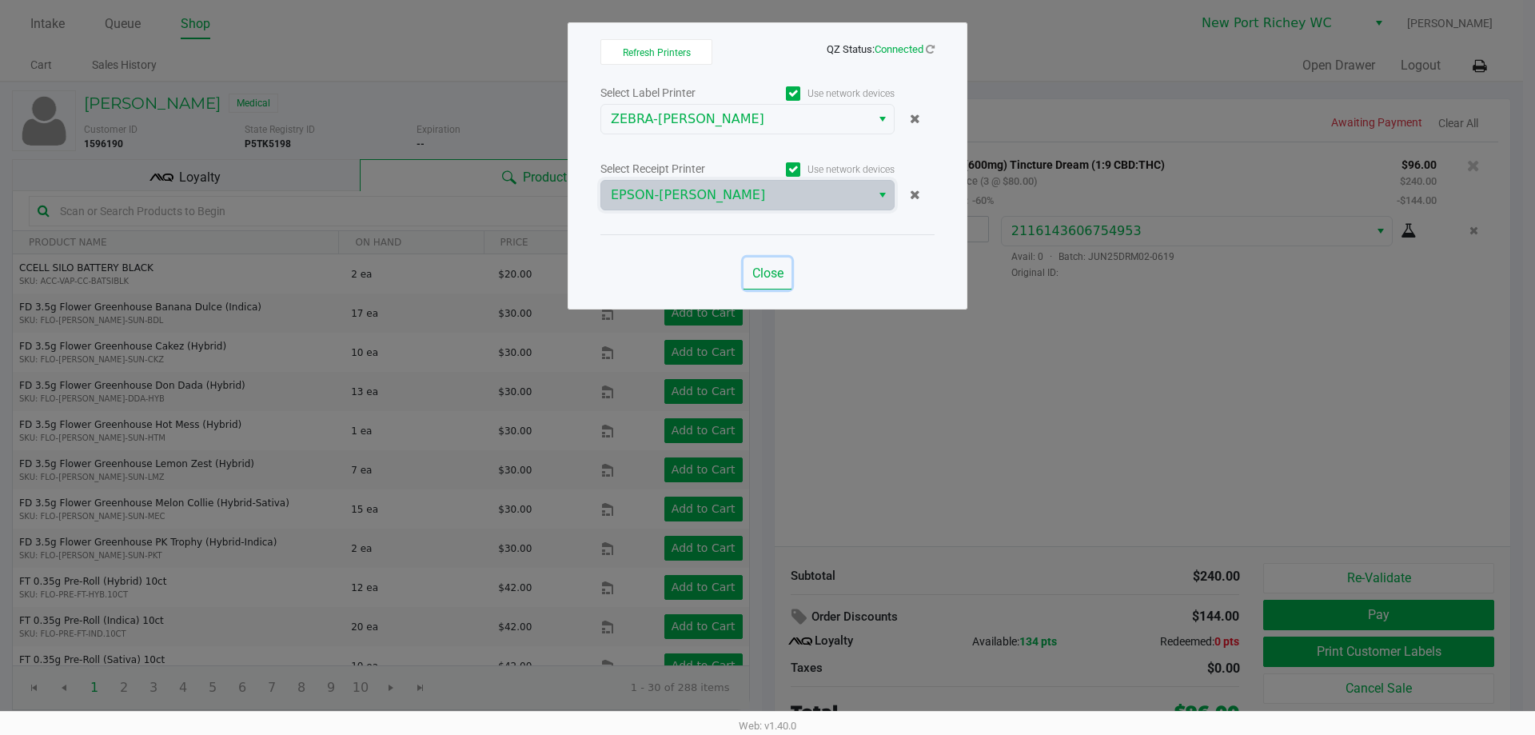
click at [764, 273] on span "Close" at bounding box center [767, 272] width 31 height 15
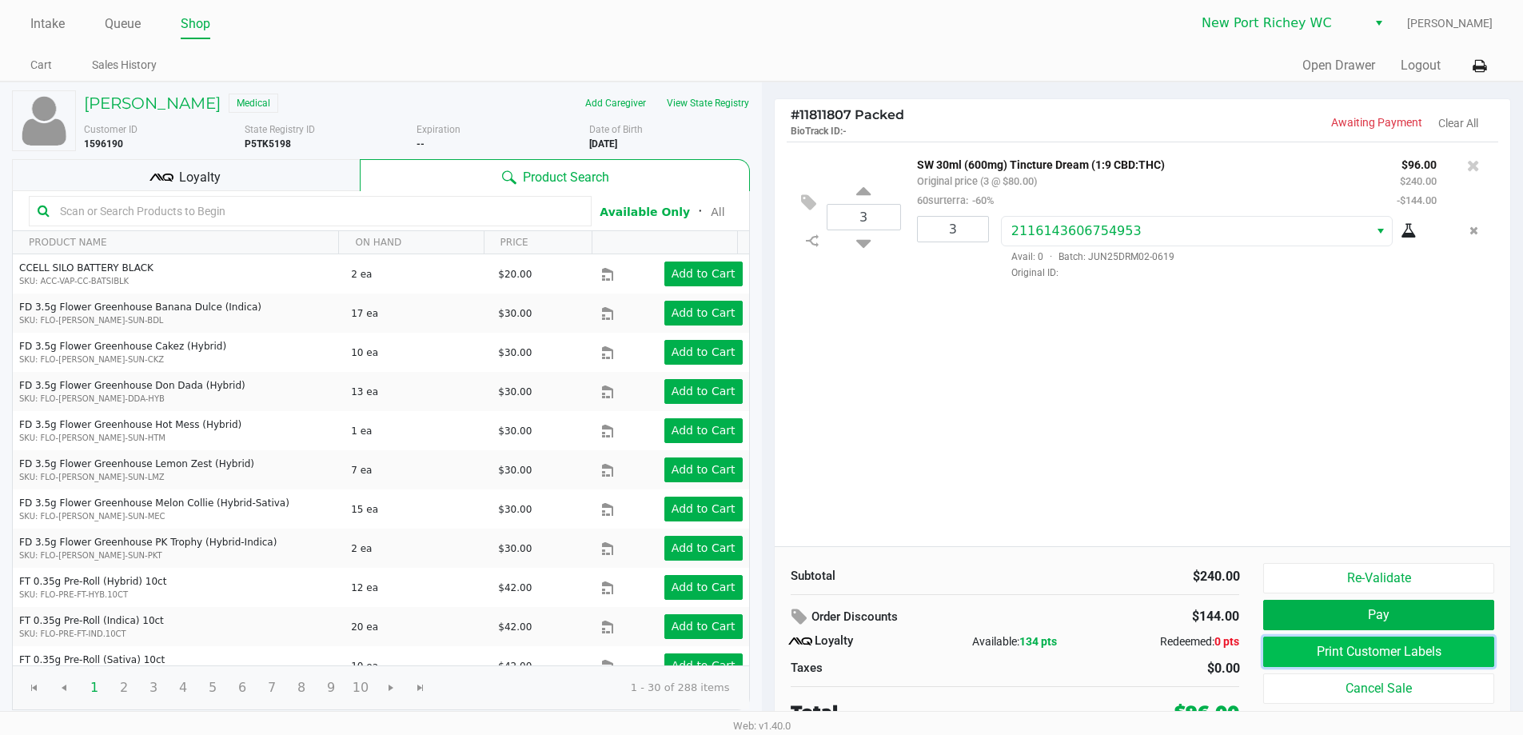
click at [1313, 656] on button "Print Customer Labels" at bounding box center [1378, 651] width 230 height 30
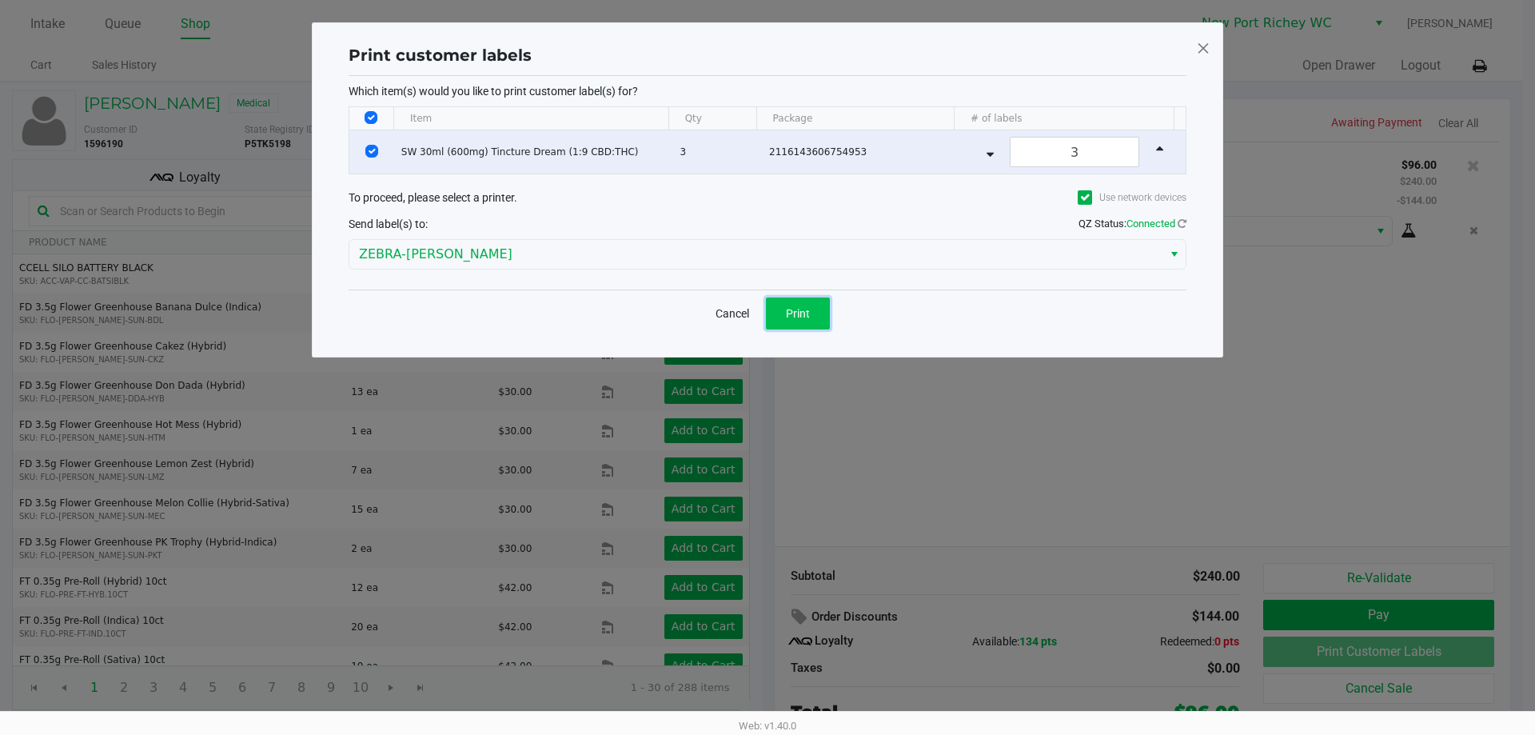
click at [791, 301] on button "Print" at bounding box center [798, 313] width 64 height 32
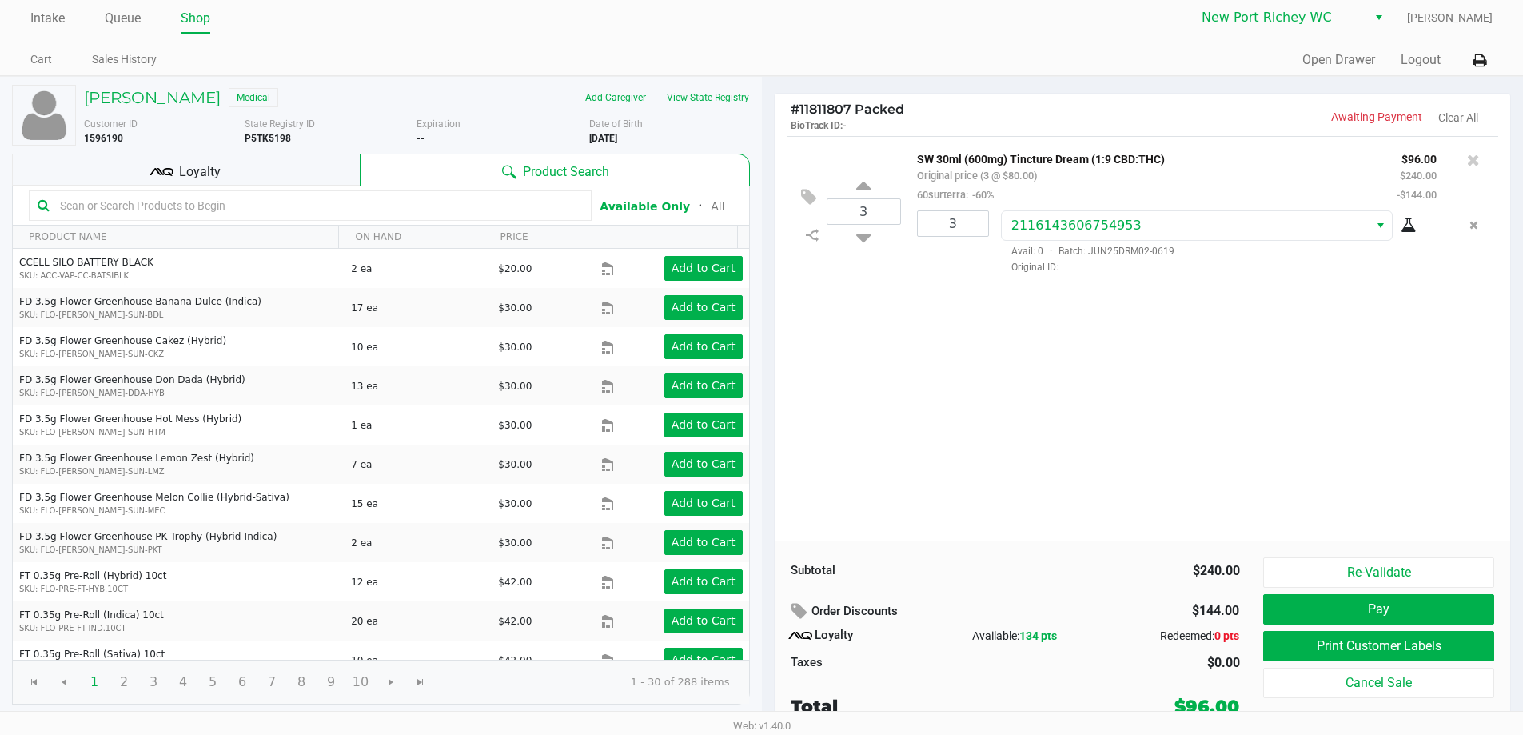
scroll to position [7, 0]
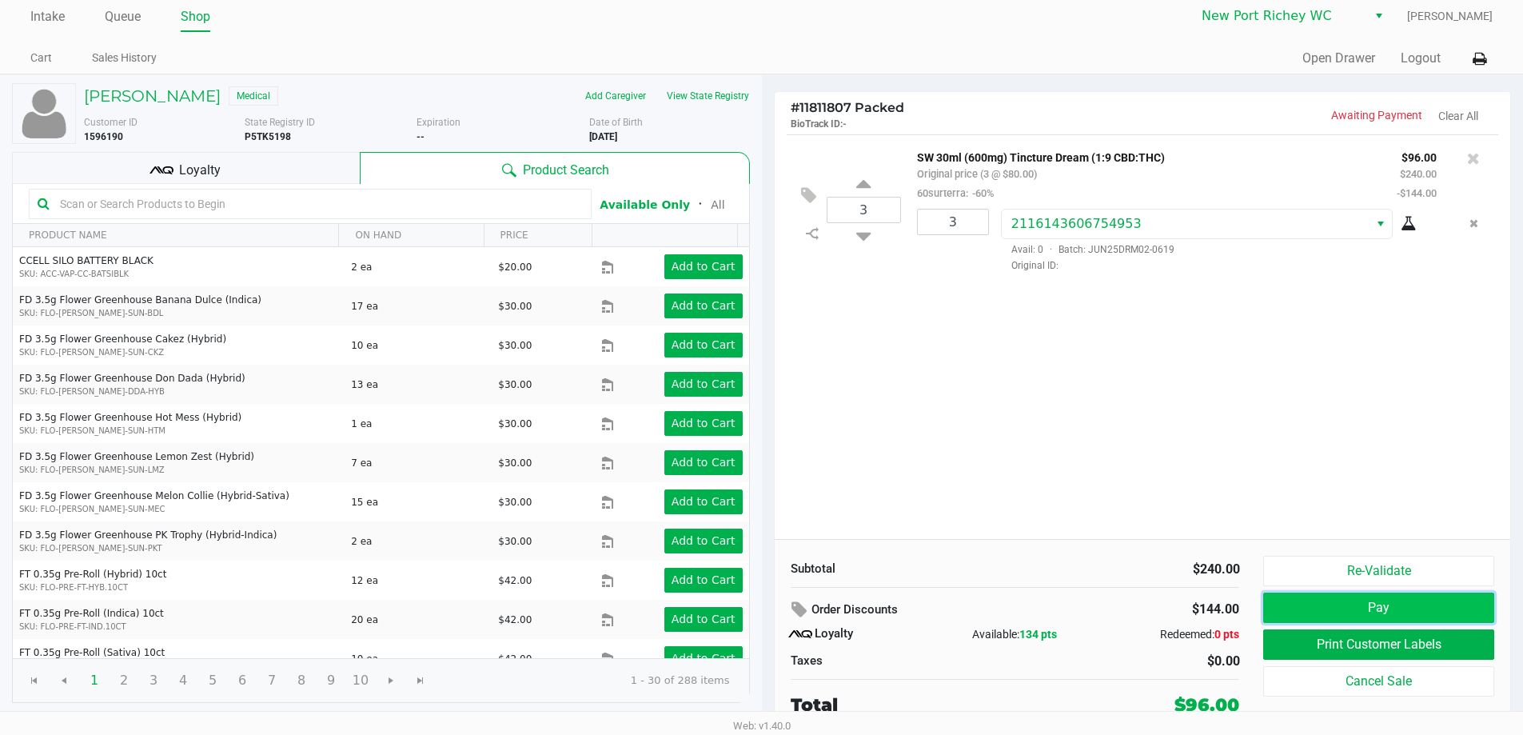
click at [1283, 612] on button "Pay" at bounding box center [1378, 607] width 230 height 30
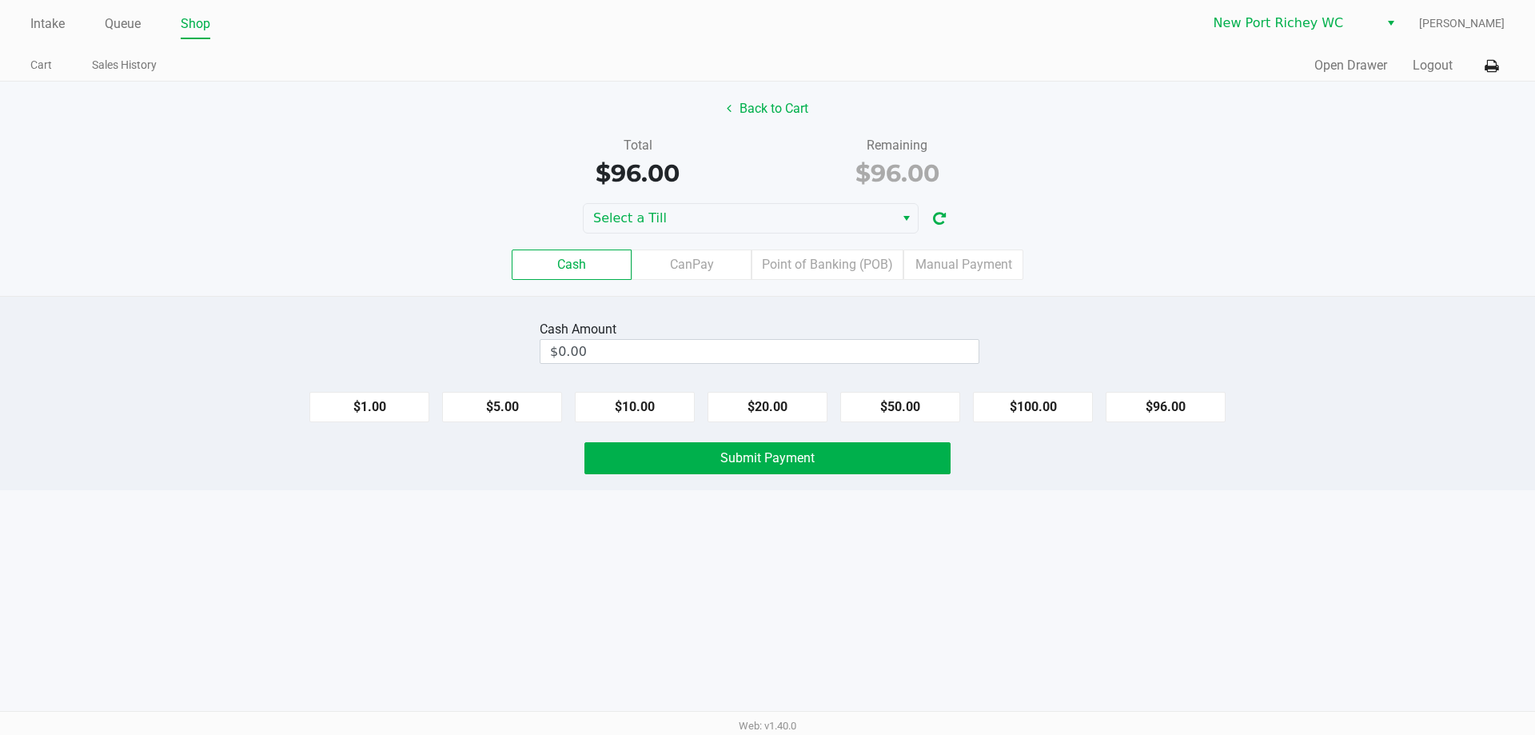
click at [672, 582] on div "Intake Queue Shop New Port [PERSON_NAME] [PERSON_NAME] Cart Sales History Quick…" at bounding box center [767, 367] width 1535 height 735
click at [309, 450] on div "Submit Payment" at bounding box center [767, 458] width 1559 height 32
click at [796, 224] on span "Select a Till" at bounding box center [739, 218] width 292 height 19
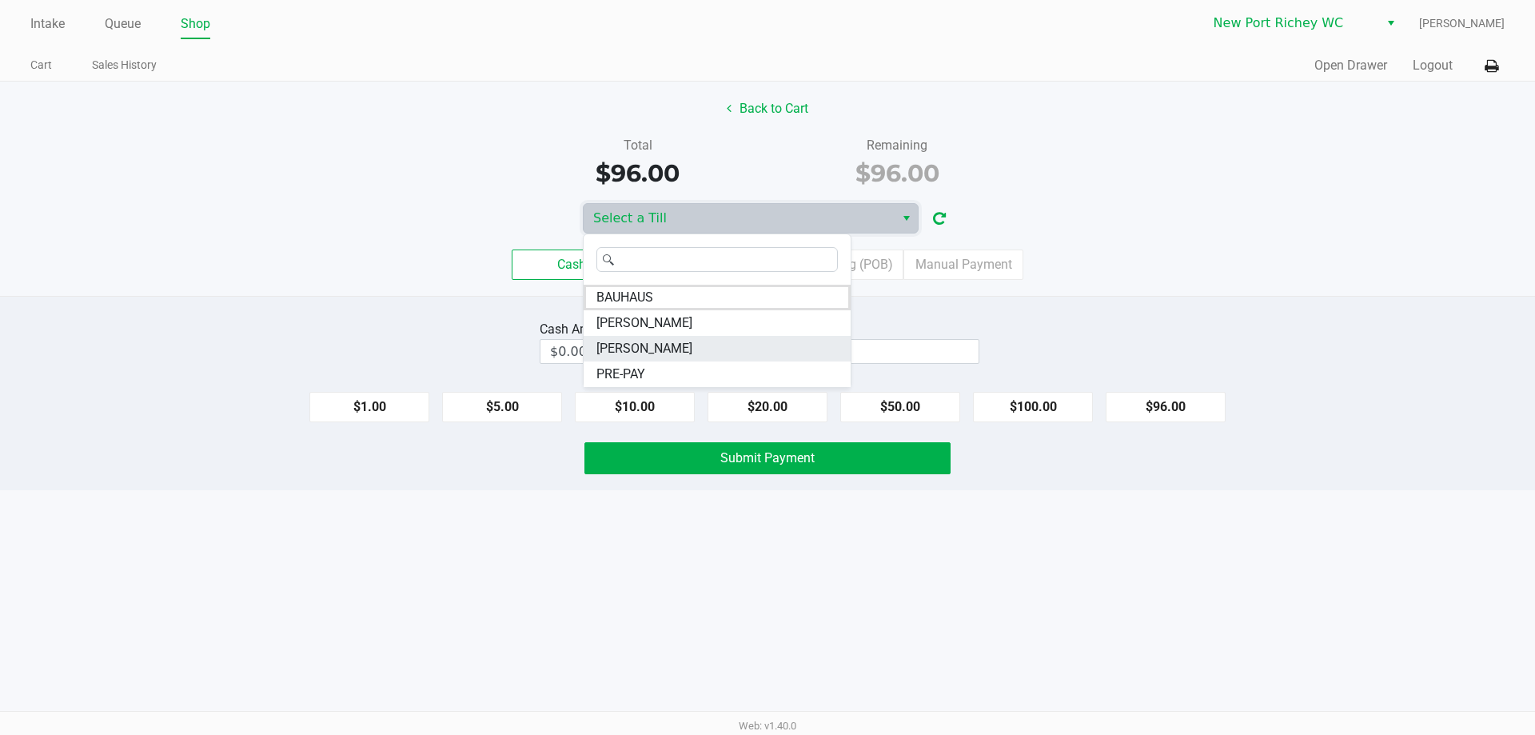
click at [650, 349] on span "[PERSON_NAME]" at bounding box center [644, 348] width 96 height 19
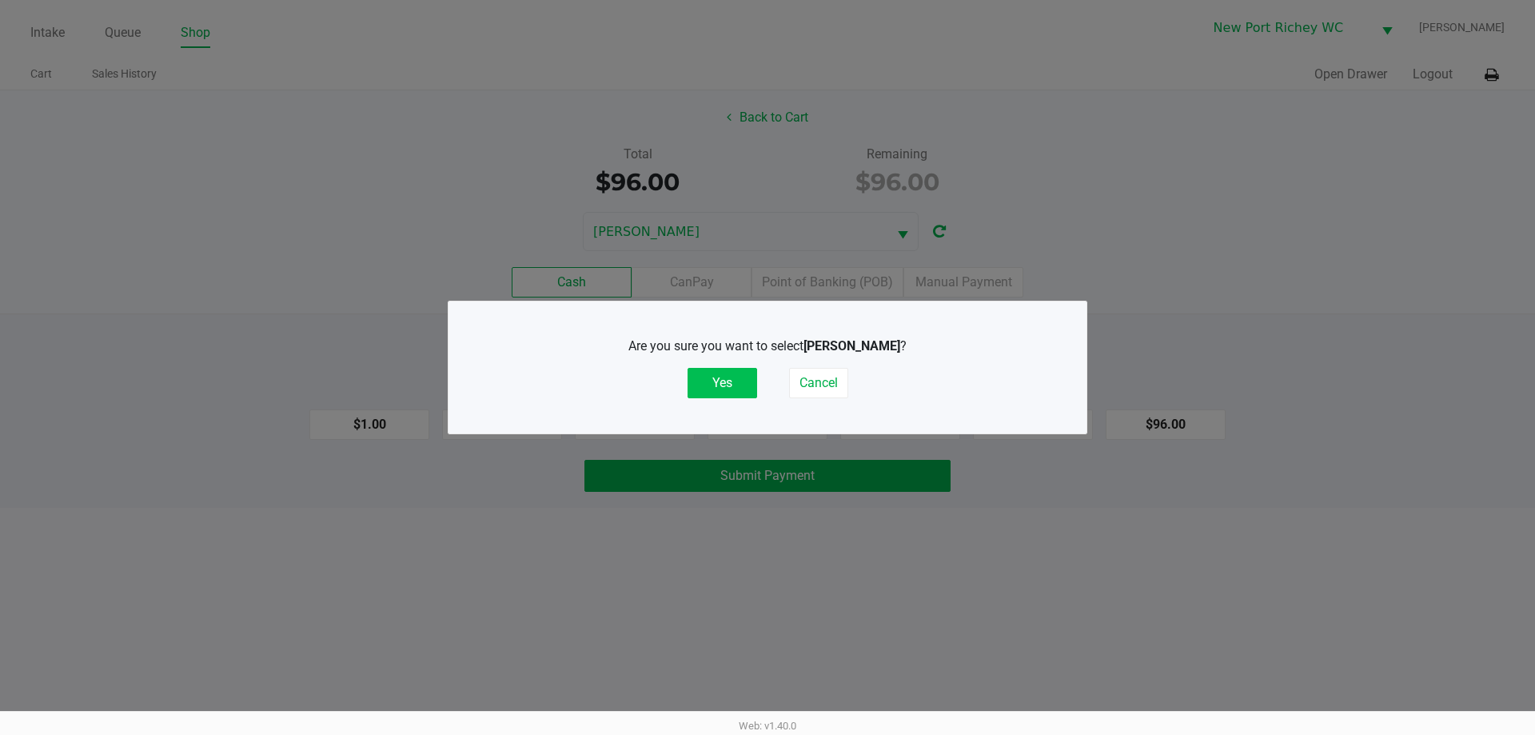
click at [729, 377] on button "Yes" at bounding box center [723, 383] width 70 height 30
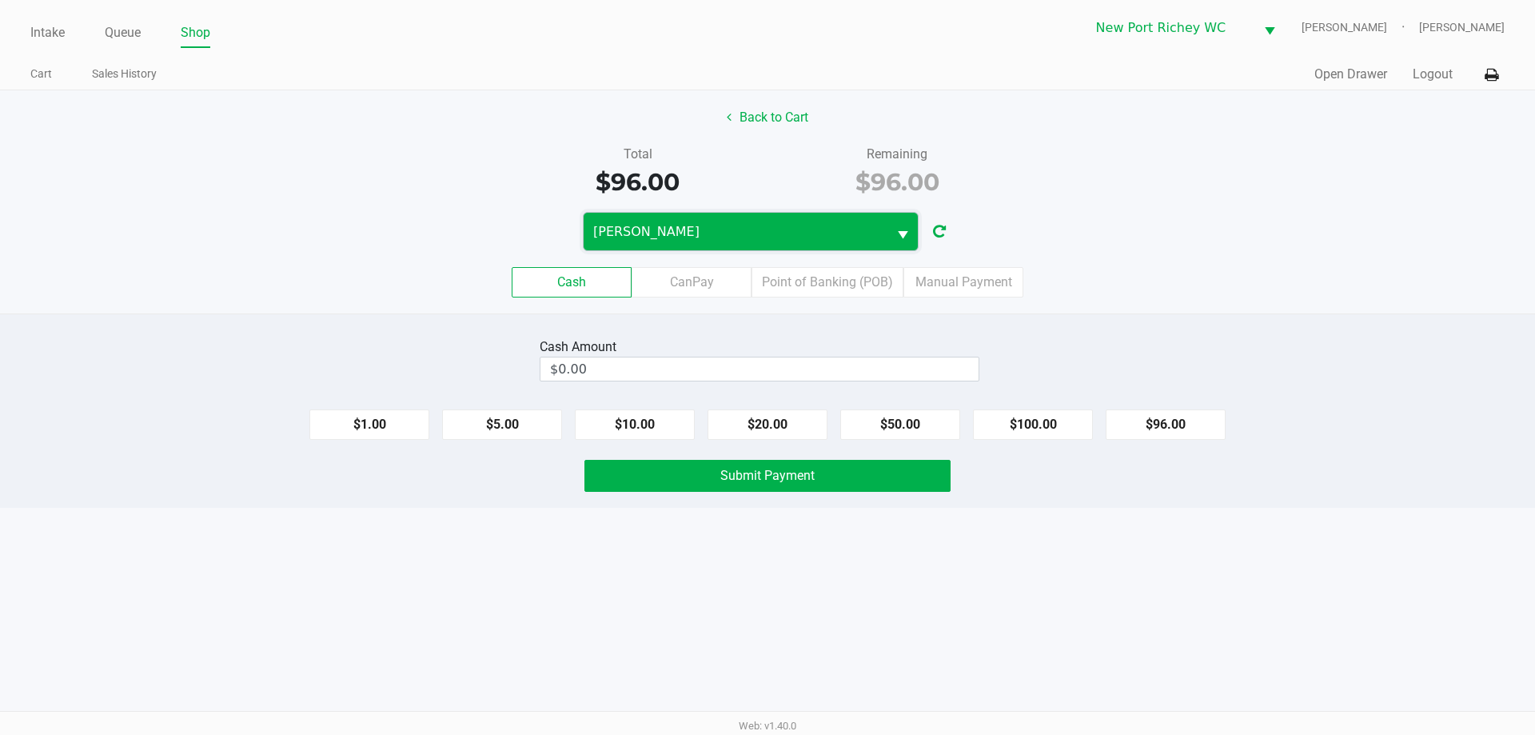
click at [706, 237] on span "[PERSON_NAME]" at bounding box center [735, 231] width 285 height 19
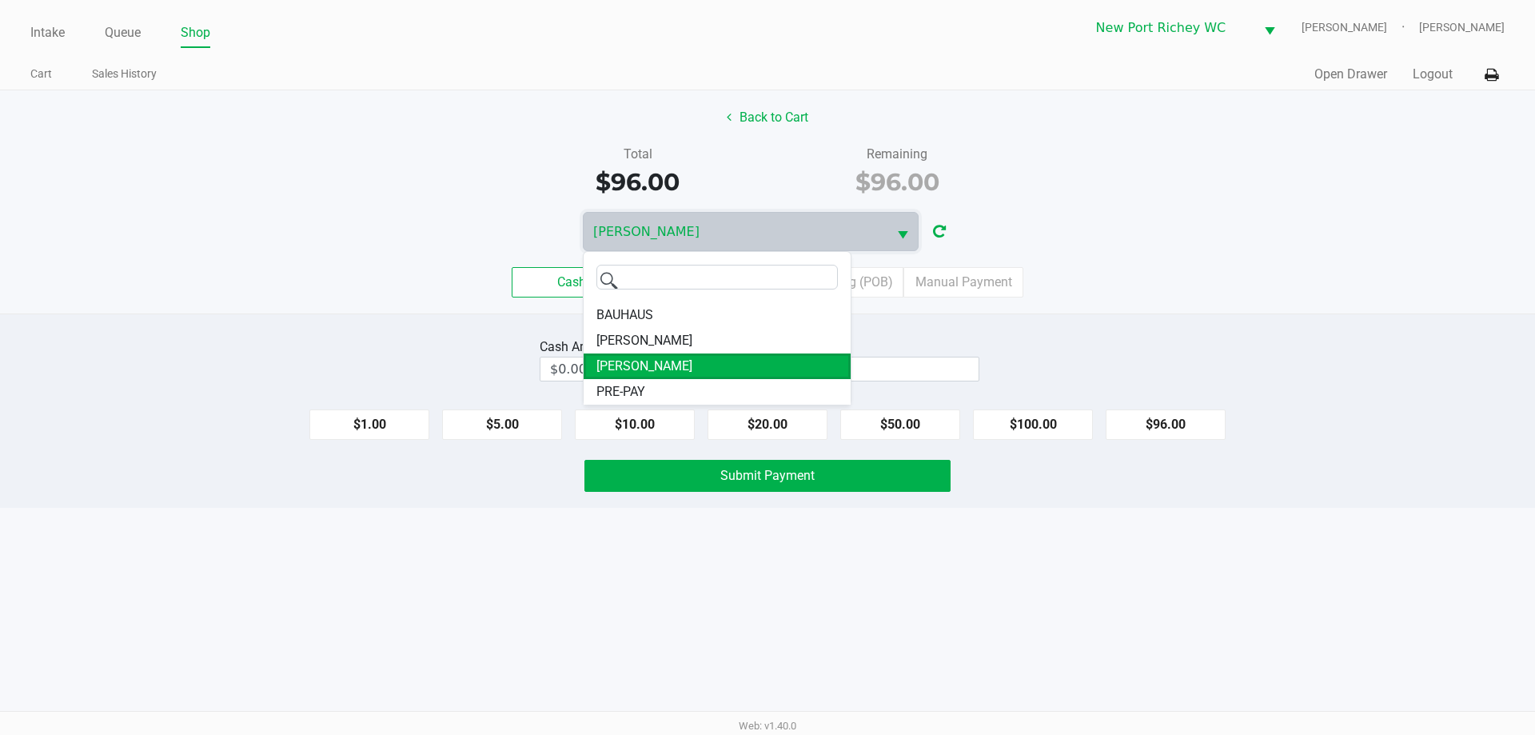
click at [374, 286] on div "Cash CanPay Point of Banking (POB) Manual Payment" at bounding box center [767, 282] width 1535 height 30
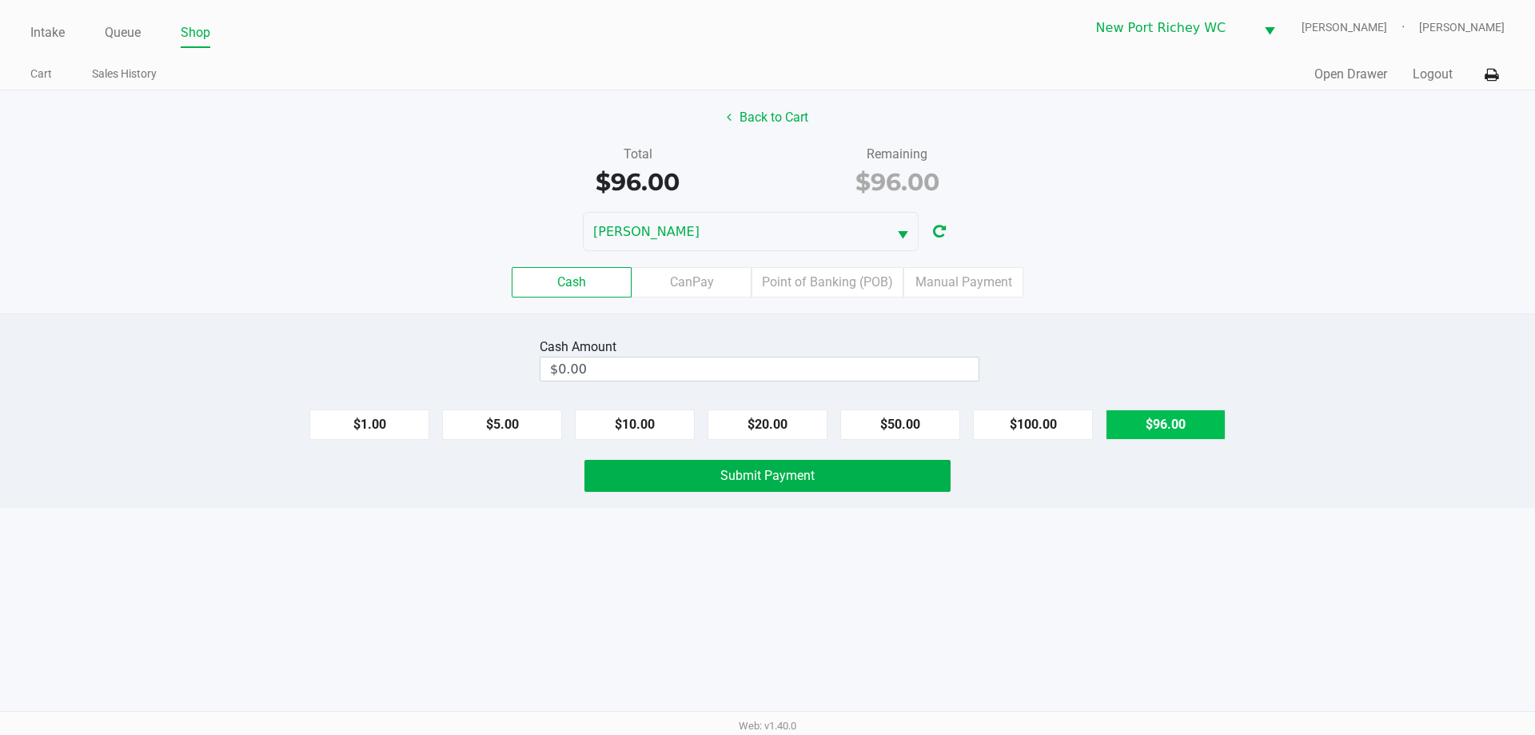
click at [1194, 417] on button "$96.00" at bounding box center [1166, 424] width 120 height 30
click at [971, 364] on button "Clear" at bounding box center [979, 369] width 50 height 24
click at [1065, 429] on button "$100.00" at bounding box center [1033, 424] width 120 height 30
type input "100"
click at [829, 365] on input "100" at bounding box center [732, 368] width 382 height 23
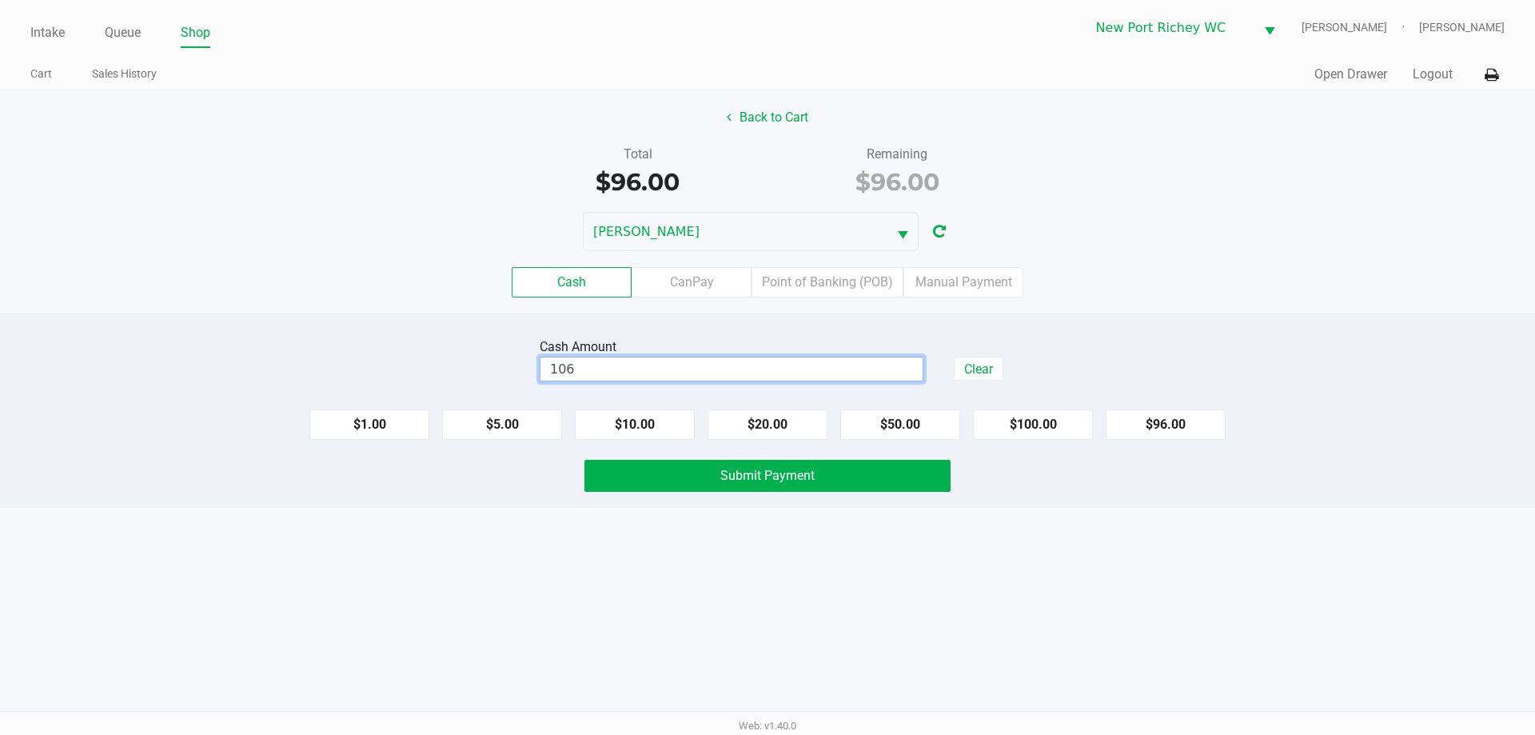
type input "$106.00"
click at [668, 504] on div "Cash Amount $106.00 Clear $1.00 $5.00 $10.00 $20.00 $50.00 $100.00 $96.00 Submi…" at bounding box center [767, 410] width 1535 height 194
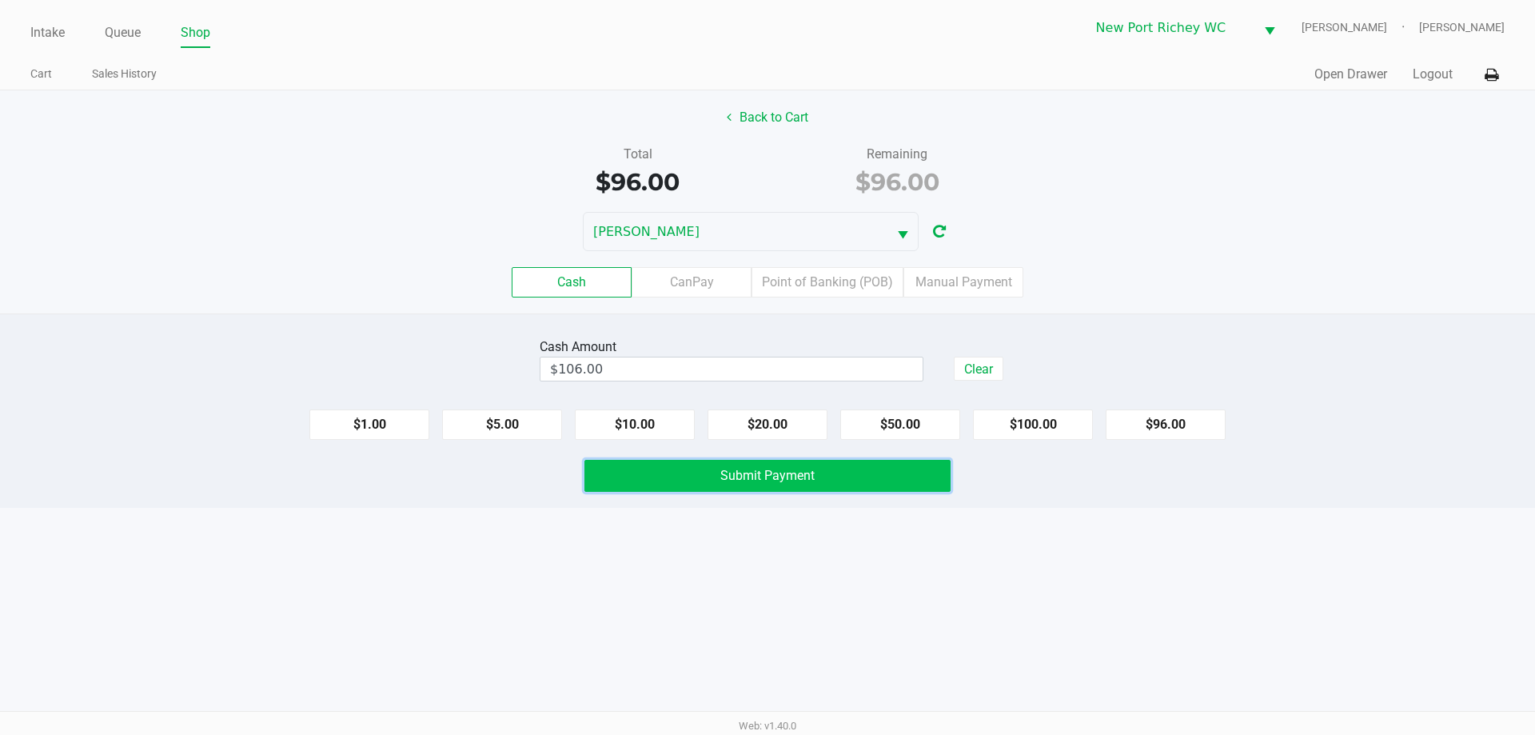
click at [679, 471] on button "Submit Payment" at bounding box center [767, 476] width 366 height 32
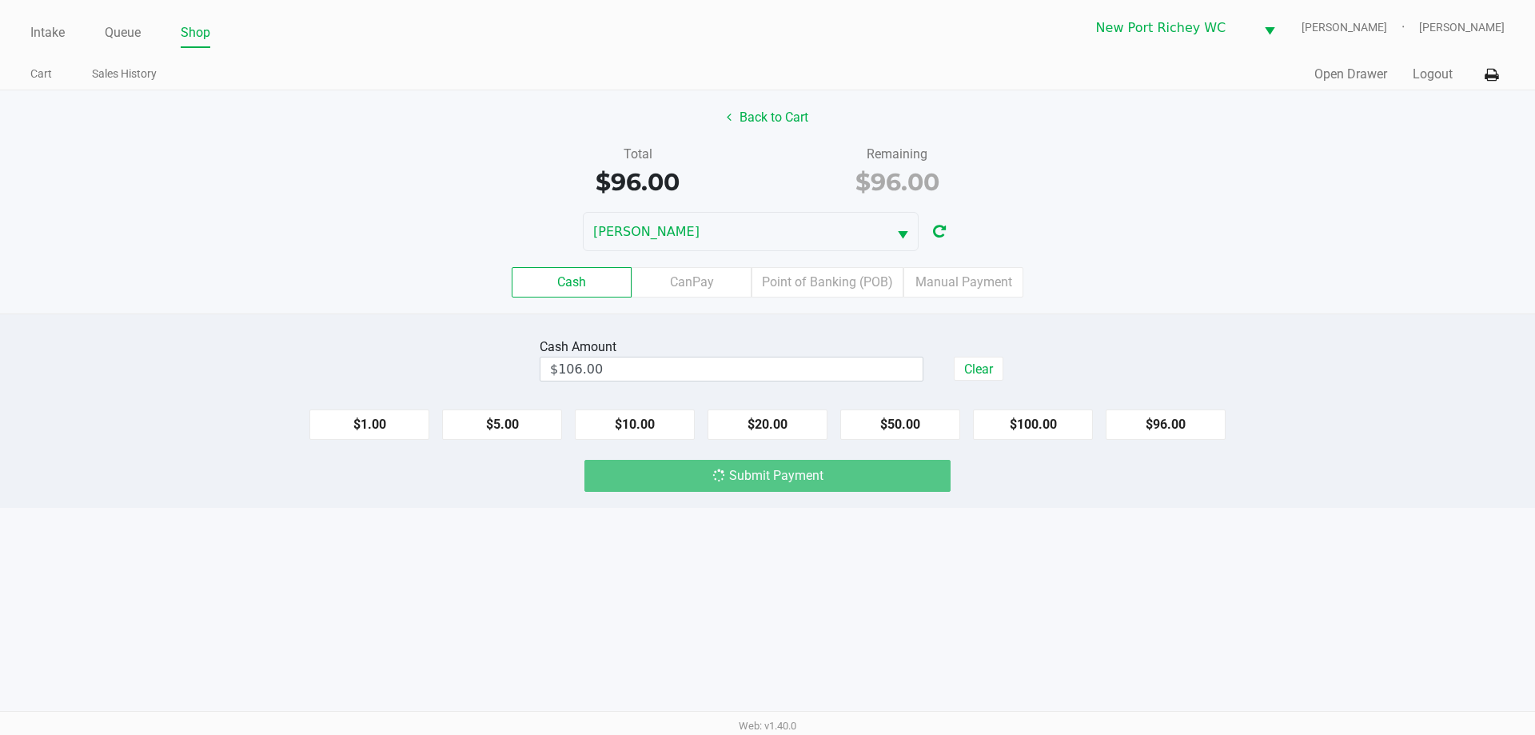
click at [649, 517] on div "Intake Queue Shop New Port [PERSON_NAME] [PERSON_NAME] [PERSON_NAME] Cart Sales…" at bounding box center [767, 367] width 1535 height 735
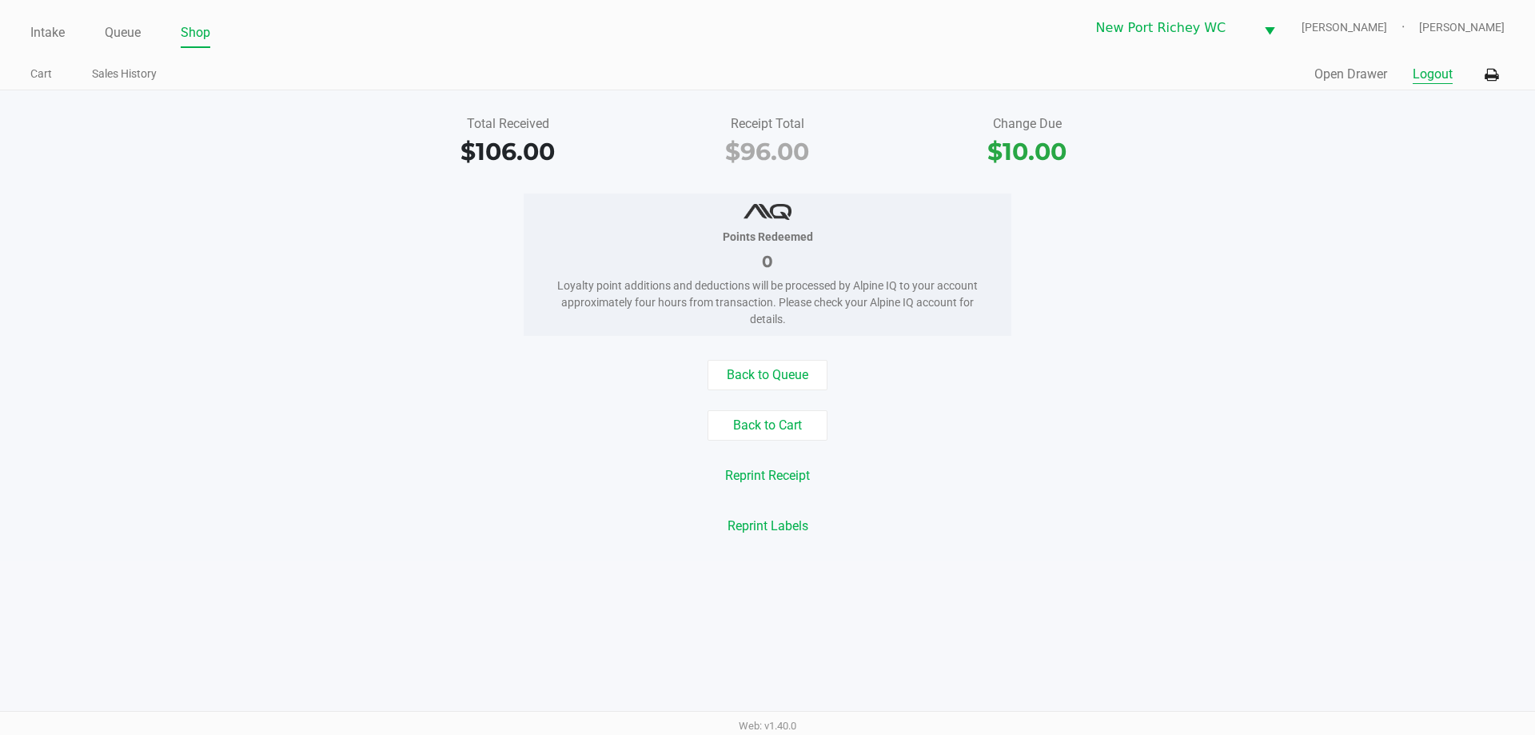
click at [1423, 73] on button "Logout" at bounding box center [1433, 74] width 40 height 19
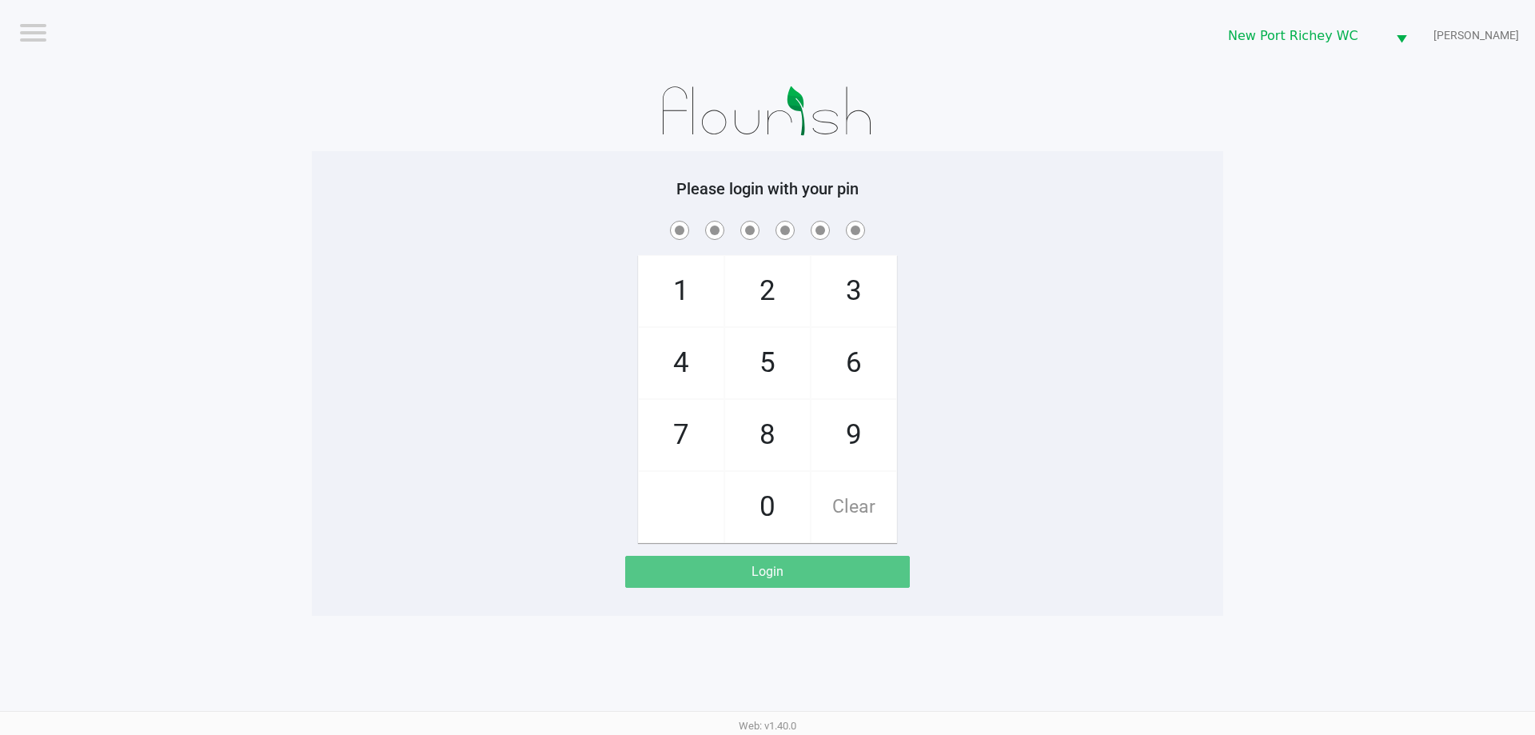
click at [1309, 290] on app-pos-login-wrapper "Logout New Port [PERSON_NAME] [PERSON_NAME] Please login with your pin 1 4 7 2 …" at bounding box center [767, 308] width 1535 height 616
click at [1366, 332] on app-pos-login-wrapper "Logout New Port [PERSON_NAME] [PERSON_NAME] Please login with your pin 1 4 7 2 …" at bounding box center [767, 308] width 1535 height 616
